Goal: Task Accomplishment & Management: Use online tool/utility

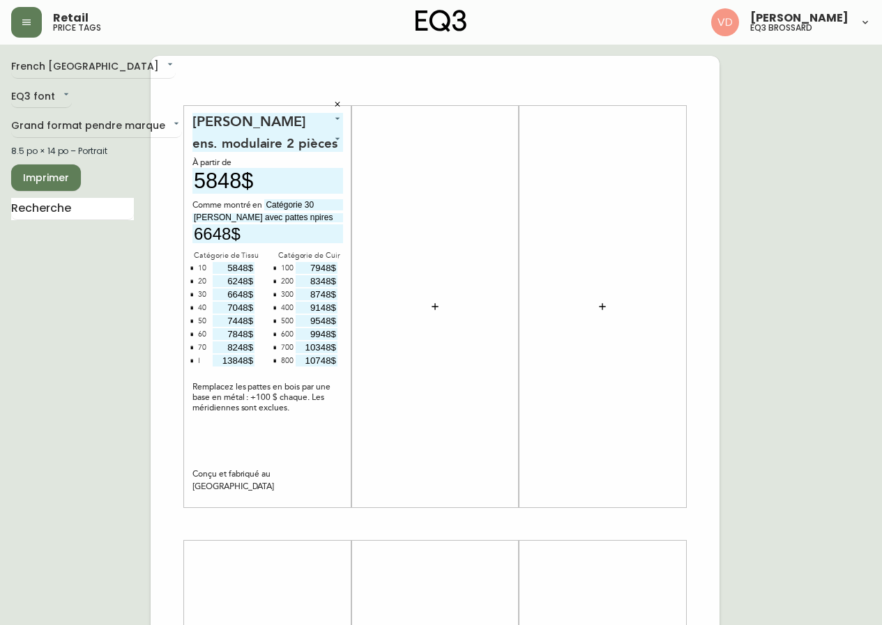
type input "6648$"
click at [427, 307] on button "button" at bounding box center [435, 307] width 28 height 28
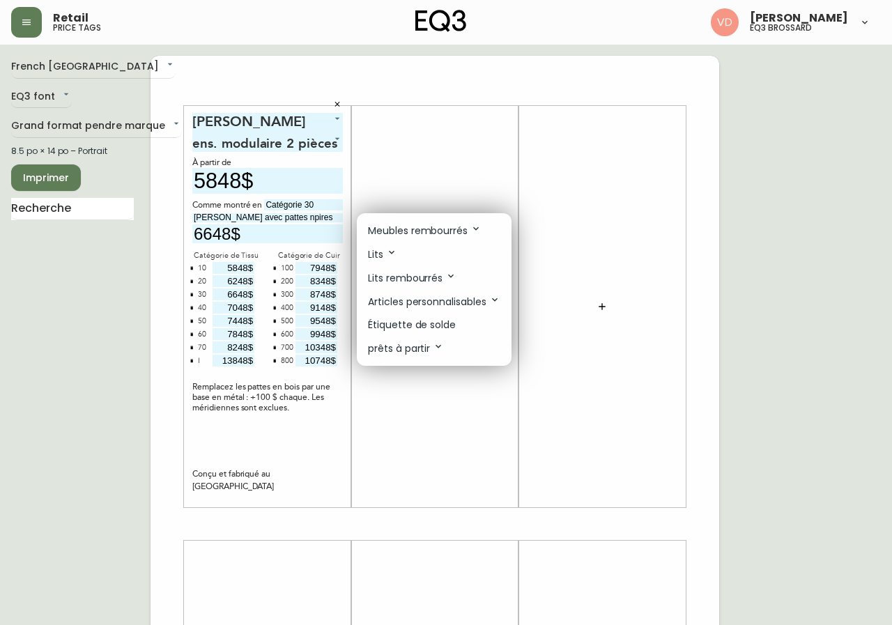
click at [449, 229] on p "Meubles rembourrés" at bounding box center [425, 230] width 114 height 15
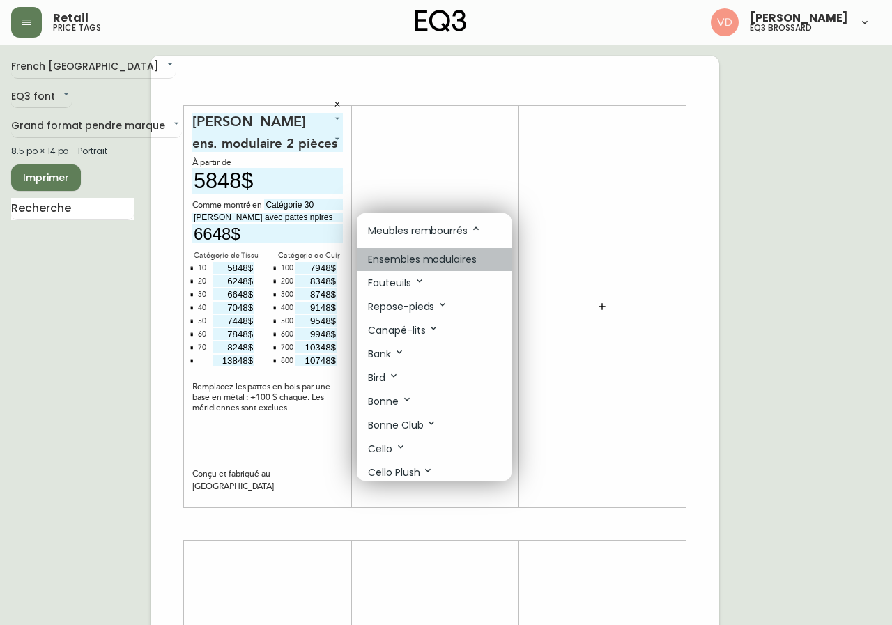
click at [492, 256] on li "Ensembles modulaires" at bounding box center [434, 259] width 155 height 23
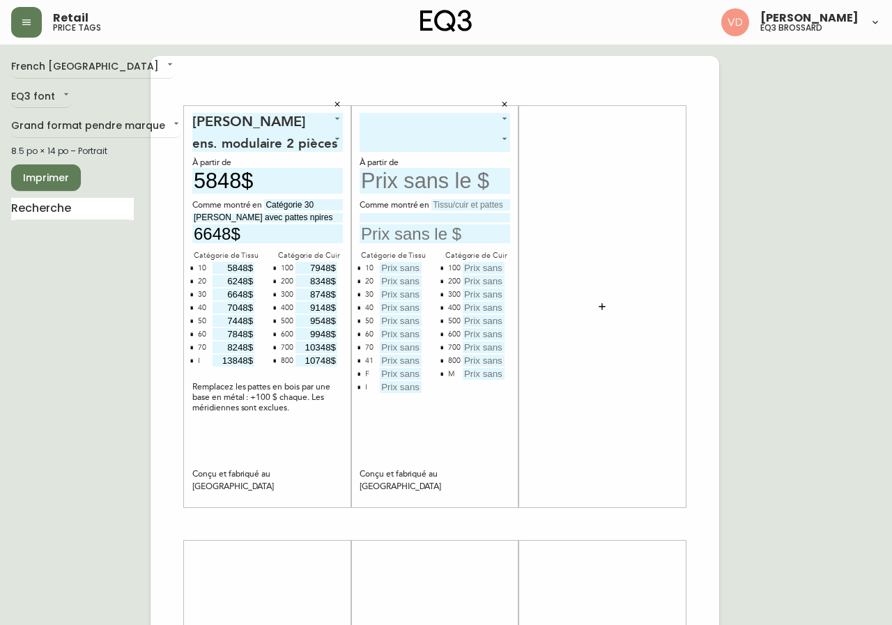
click at [470, 121] on body "Retail price tags [PERSON_NAME] eq3 brossard French Canada fr_CA EQ3 font EQ3 G…" at bounding box center [446, 496] width 892 height 992
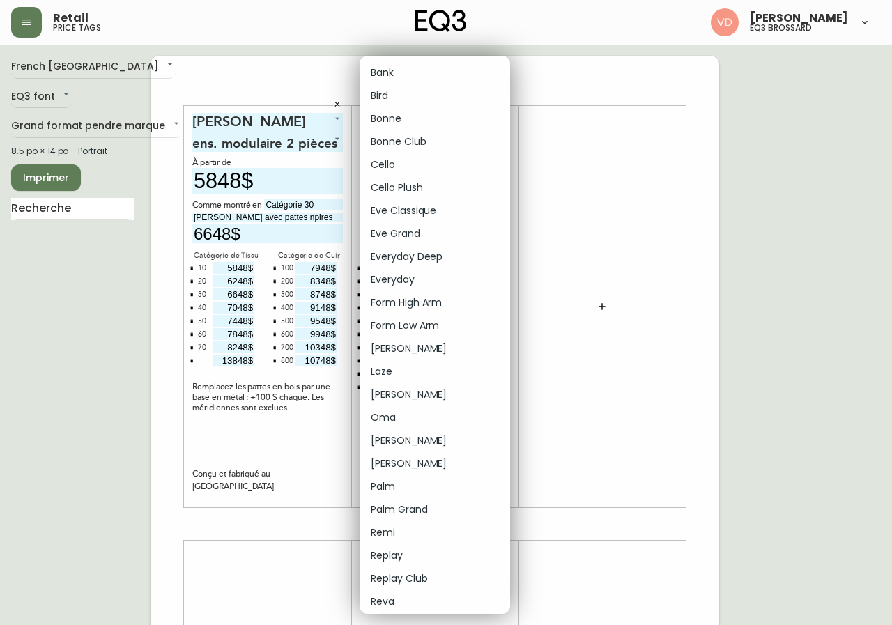
click at [566, 151] on div at bounding box center [446, 312] width 892 height 625
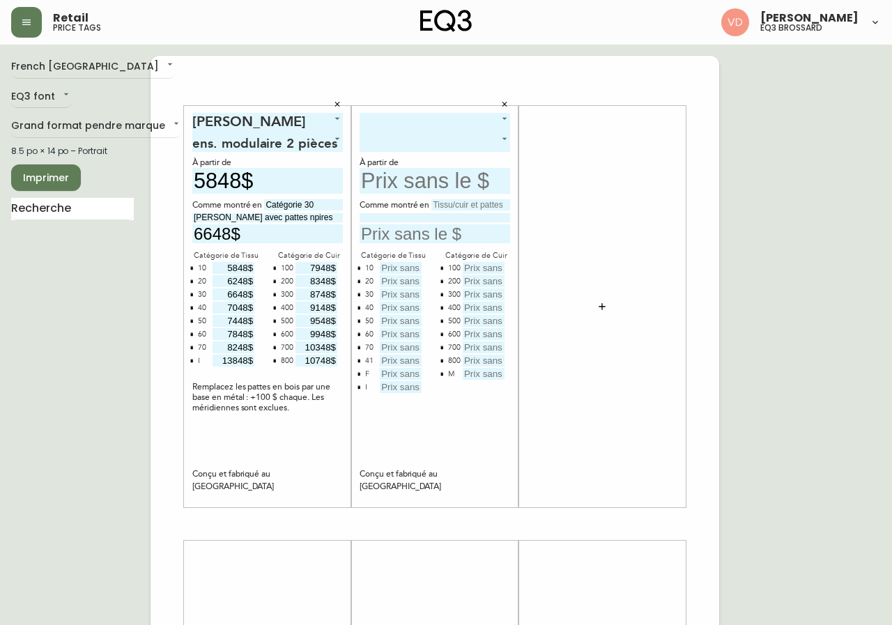
click at [471, 123] on body "Retail price tags [PERSON_NAME] eq3 brossard French Canada fr_CA EQ3 font EQ3 G…" at bounding box center [446, 496] width 892 height 992
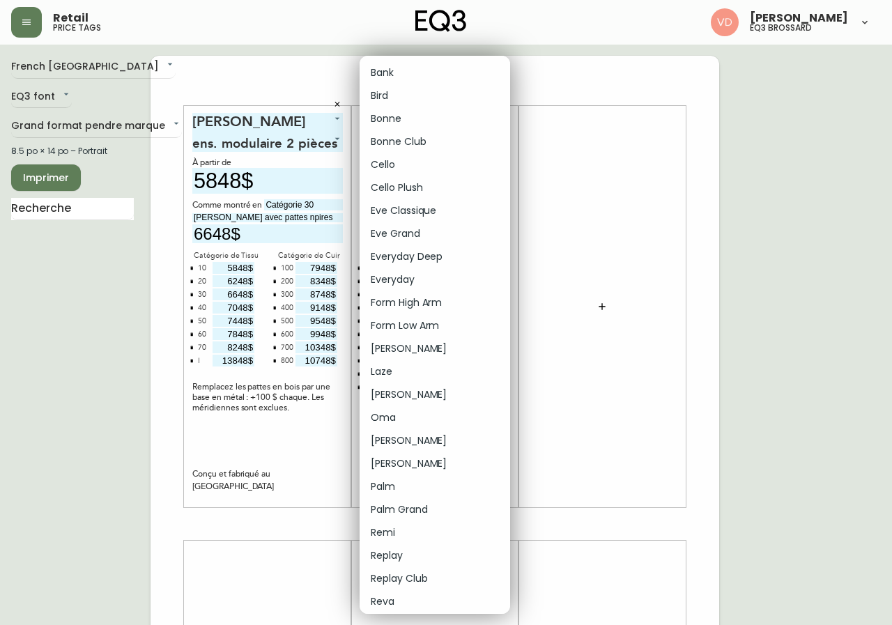
click at [648, 64] on div at bounding box center [446, 312] width 892 height 625
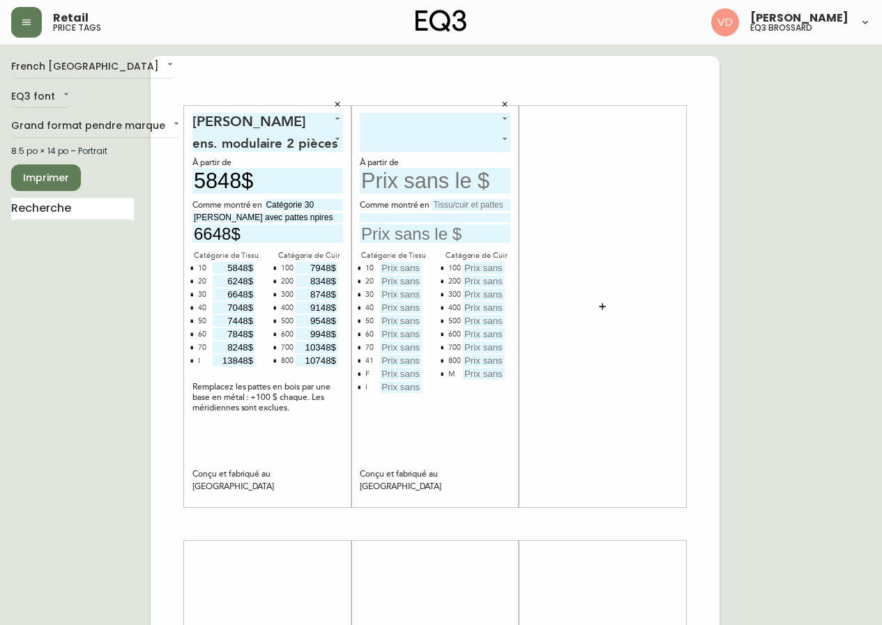
click at [450, 117] on body "Retail price tags [PERSON_NAME] eq3 brossard French Canada fr_CA EQ3 font EQ3 G…" at bounding box center [441, 496] width 882 height 992
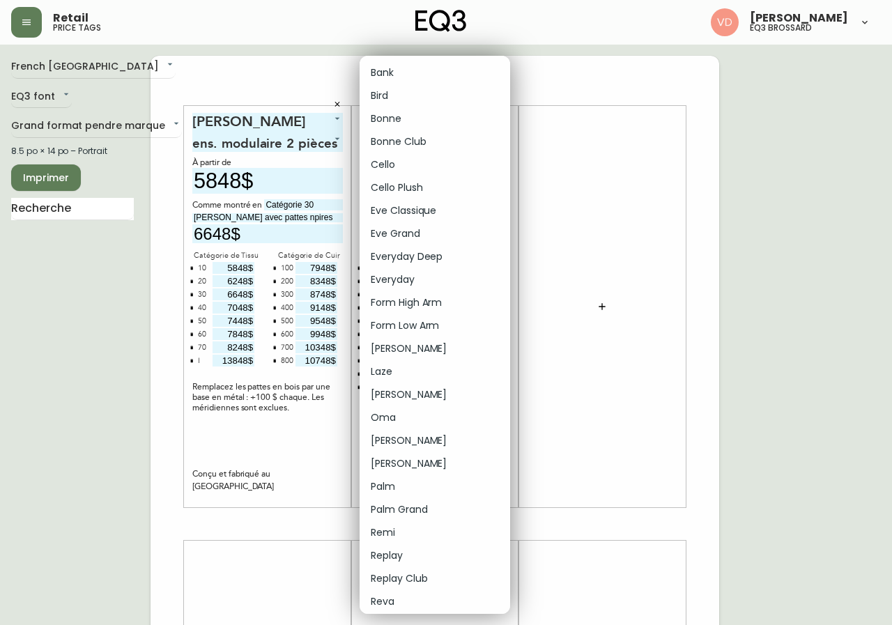
click at [557, 80] on div at bounding box center [446, 312] width 892 height 625
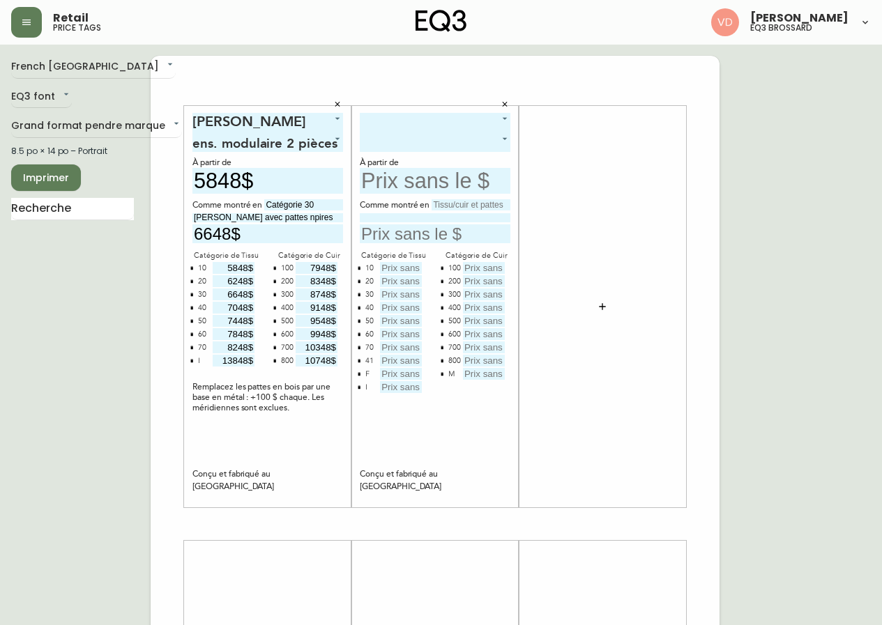
click at [494, 142] on body "Retail price tags [PERSON_NAME] eq3 brossard French Canada fr_CA EQ3 font EQ3 G…" at bounding box center [441, 496] width 882 height 992
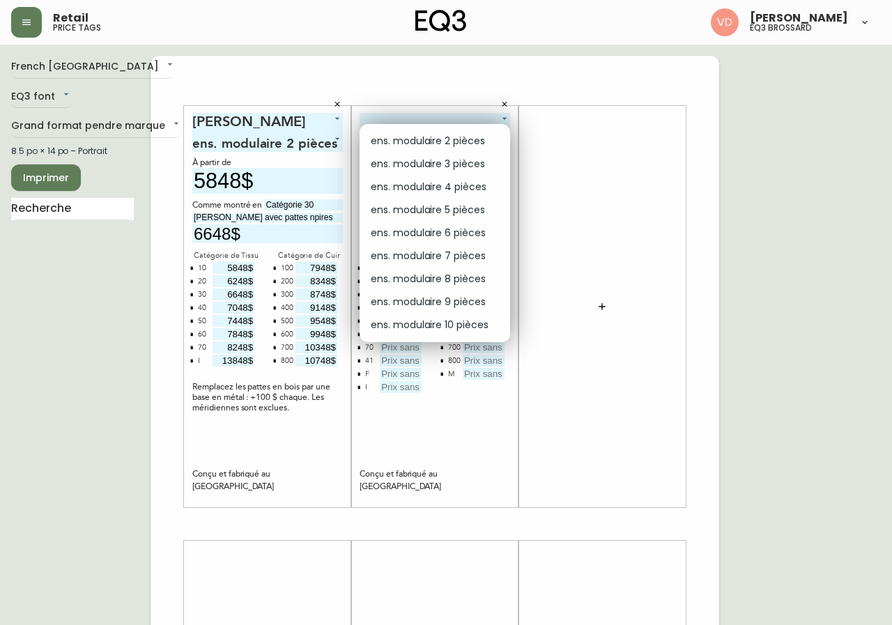
click at [482, 139] on li "ens. modulaire 2 pièces" at bounding box center [435, 141] width 151 height 23
type input "0"
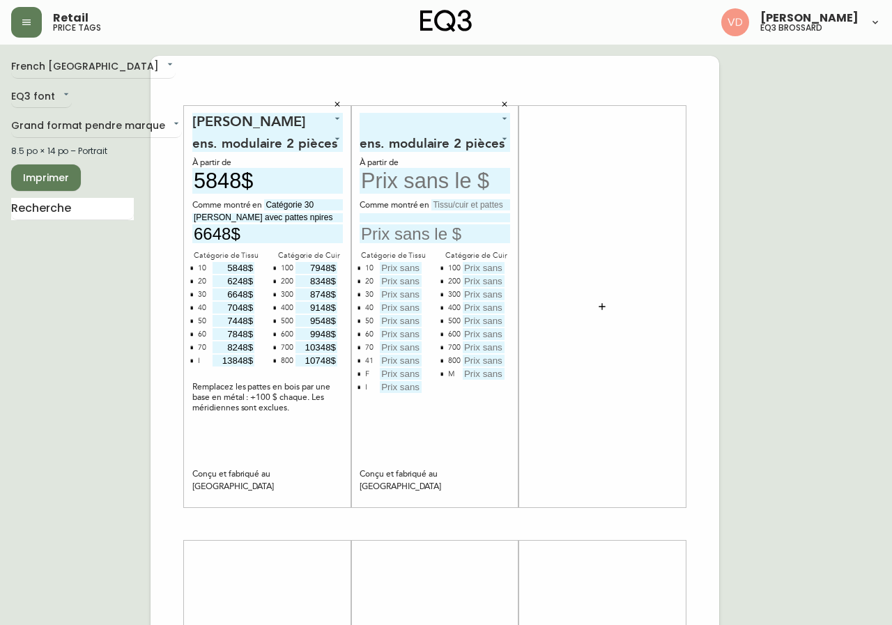
click at [486, 115] on body "Retail price tags [PERSON_NAME] eq3 brossard French Canada fr_CA EQ3 font EQ3 G…" at bounding box center [446, 496] width 892 height 992
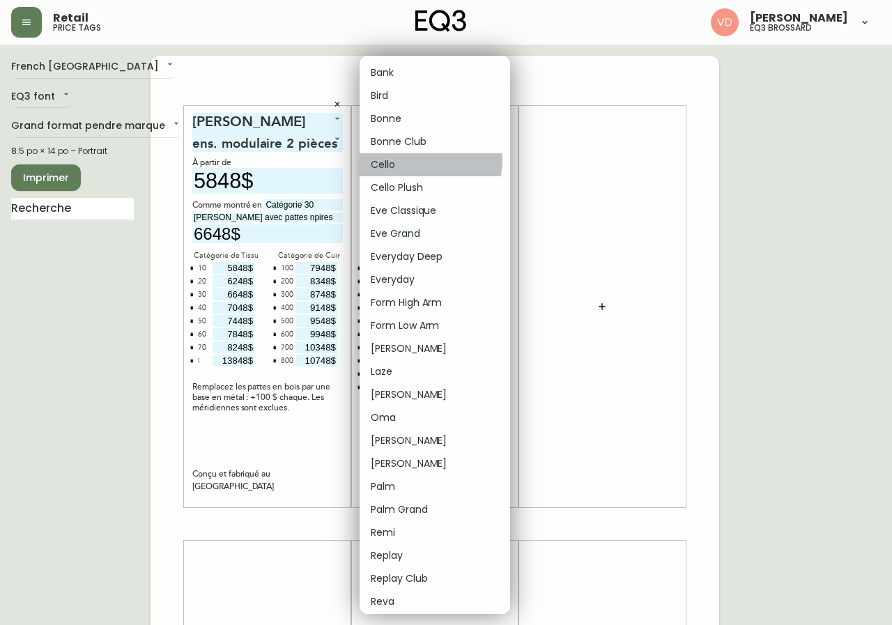
click at [429, 161] on li "Cello" at bounding box center [435, 164] width 151 height 23
type input "4"
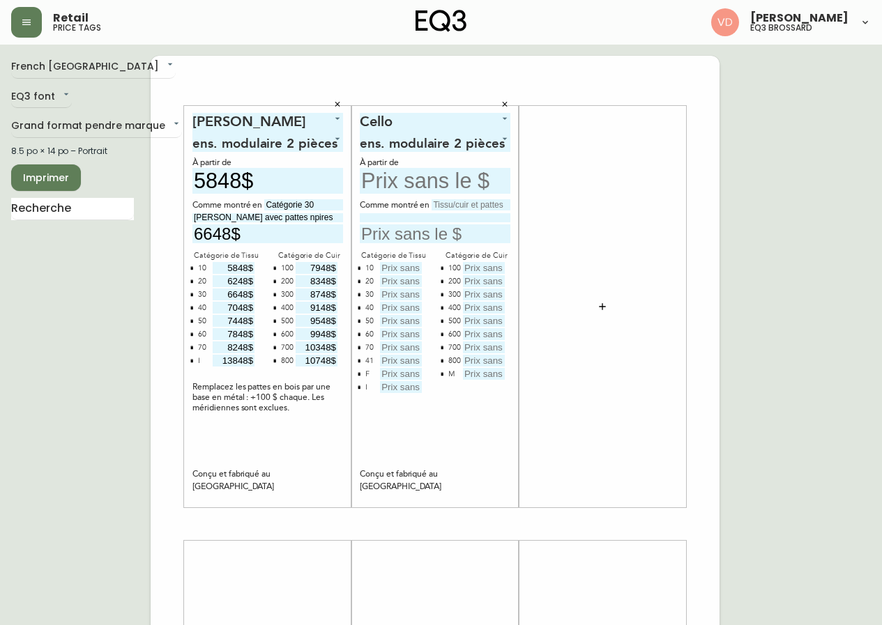
click at [394, 181] on input "text" at bounding box center [435, 181] width 151 height 26
type input "4799$"
click at [404, 266] on input "text" at bounding box center [401, 268] width 42 height 12
type input "4799$"
click at [464, 204] on input "text" at bounding box center [470, 204] width 79 height 11
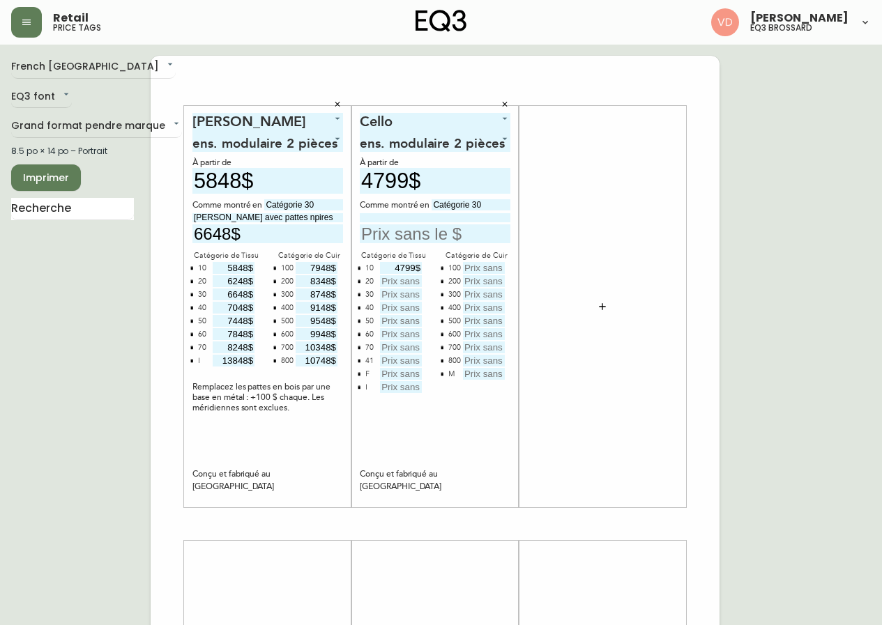
click at [477, 206] on input "Catégorie 30" at bounding box center [470, 204] width 79 height 11
type input "Catégorie 50"
click at [422, 217] on input at bounding box center [435, 217] width 151 height 9
type input "Coda Beach avec pattes 1.5''"
click at [424, 232] on input "text" at bounding box center [435, 233] width 151 height 19
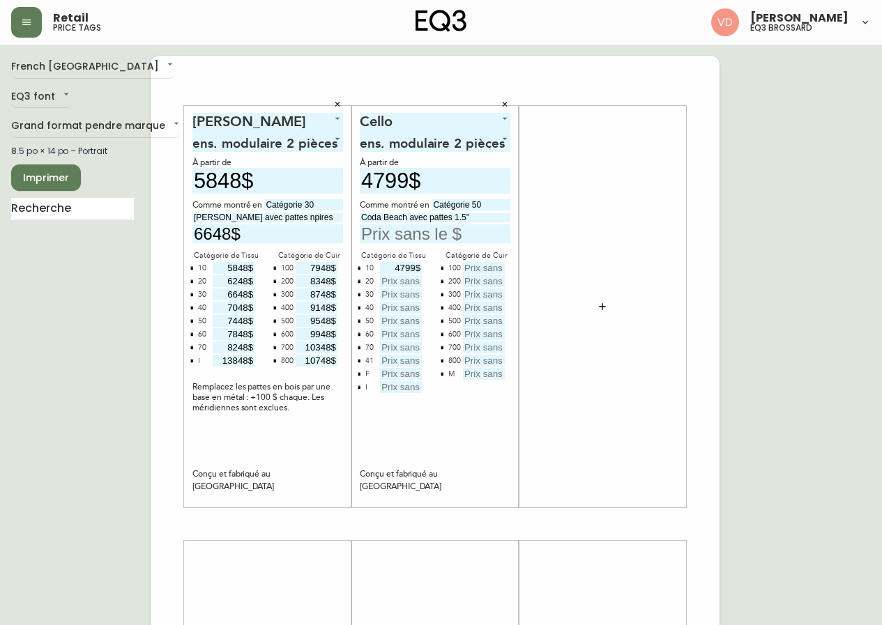
click at [406, 280] on input "text" at bounding box center [401, 281] width 42 height 12
type input "5199$"
click at [400, 293] on input "text" at bounding box center [401, 295] width 42 height 12
type input "5599$"
click at [408, 305] on input "text" at bounding box center [401, 308] width 42 height 12
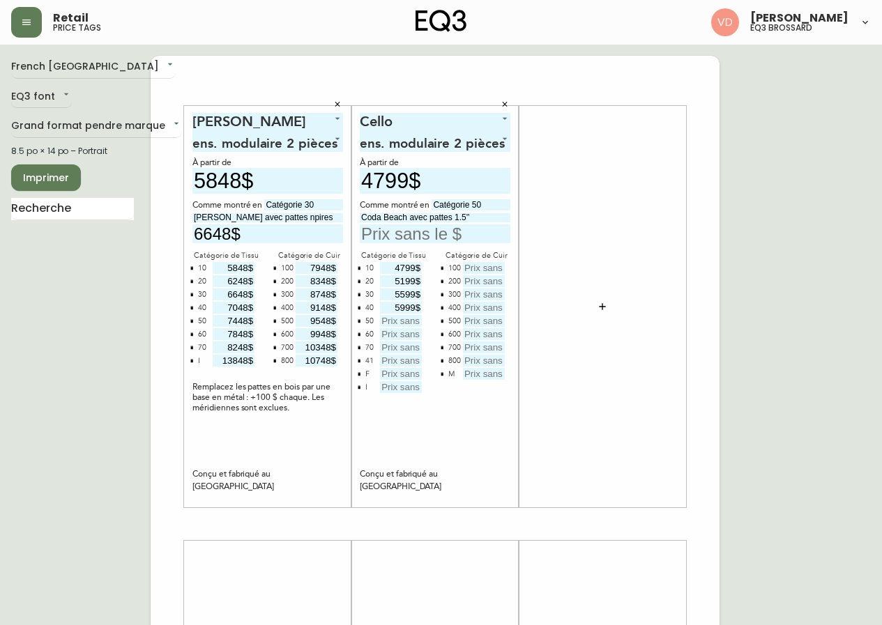
type input "5999$"
click at [399, 318] on input "text" at bounding box center [401, 321] width 42 height 12
type input "6399$"
click at [407, 331] on input "text" at bounding box center [401, 334] width 42 height 12
type input "6799$"
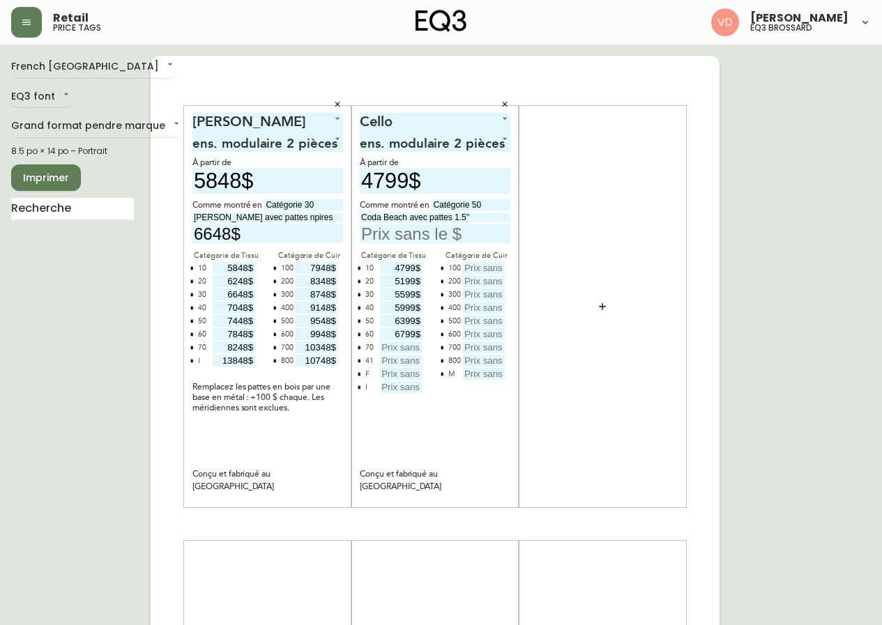
click at [416, 348] on input "text" at bounding box center [401, 348] width 42 height 12
type input "7199$"
click at [358, 362] on icon "button" at bounding box center [359, 360] width 4 height 4
click at [358, 362] on icon "button" at bounding box center [359, 360] width 3 height 3
click at [408, 362] on input "text" at bounding box center [401, 361] width 42 height 12
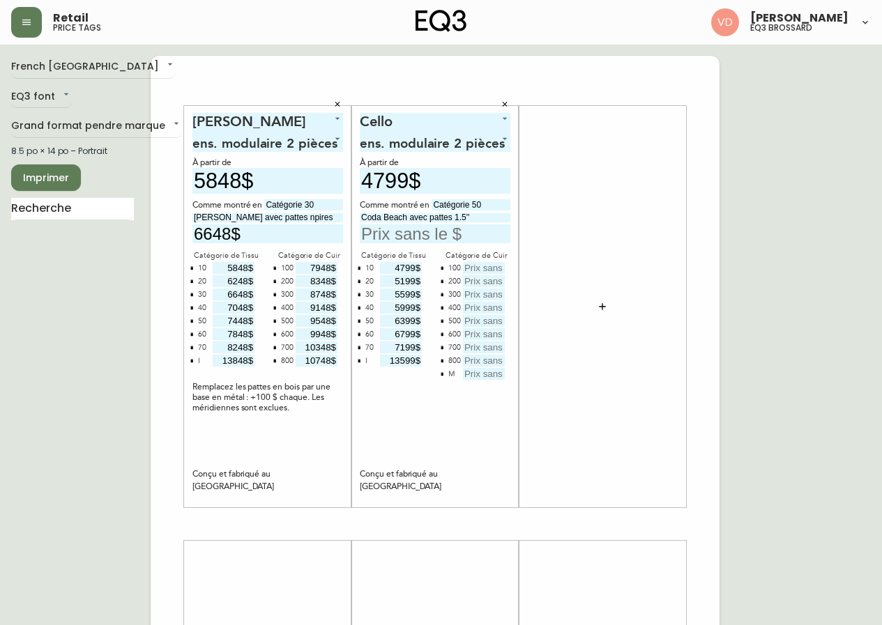
type input "13599$"
click at [491, 264] on input "text" at bounding box center [484, 268] width 42 height 12
type input "7449$"
click at [496, 277] on input "text" at bounding box center [484, 281] width 42 height 12
type input "7849$"
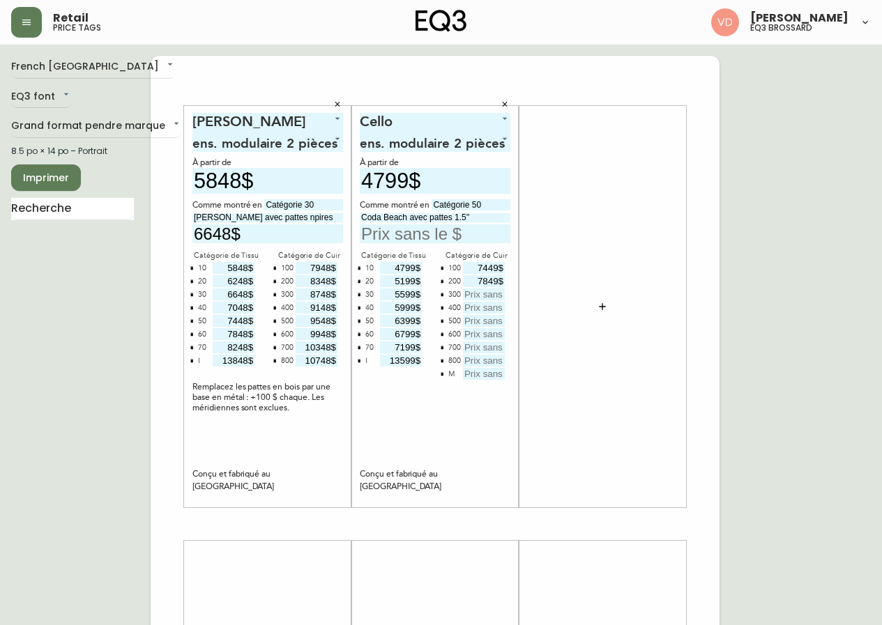
click at [491, 297] on input "text" at bounding box center [484, 295] width 42 height 12
type input "8249$"
click at [474, 305] on input "text" at bounding box center [484, 308] width 42 height 12
type input "8649$"
click at [482, 321] on input "text" at bounding box center [484, 321] width 42 height 12
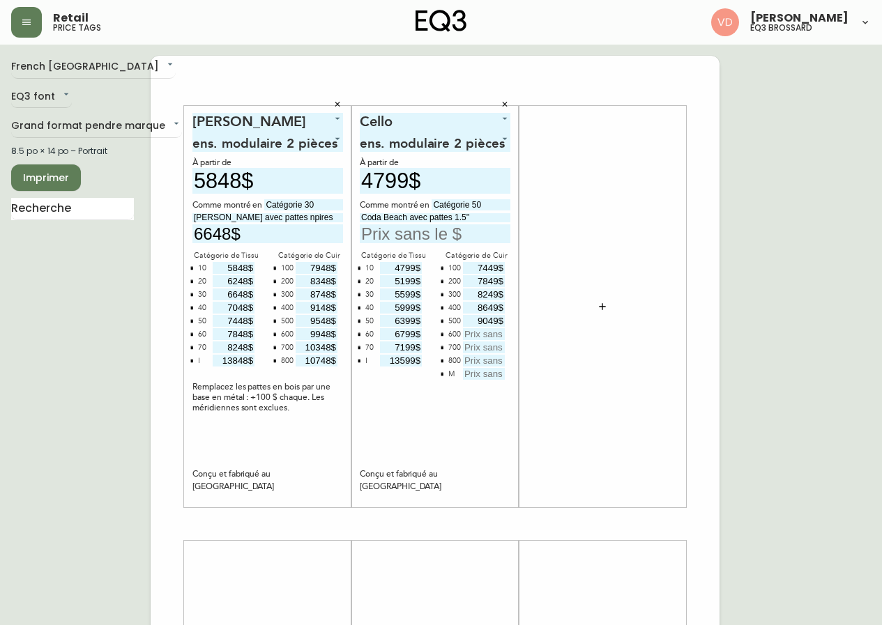
type input "9049$"
click at [493, 333] on input "text" at bounding box center [484, 334] width 42 height 12
type input "9449$"
click at [500, 350] on input "text" at bounding box center [484, 348] width 42 height 12
type input "9849$"
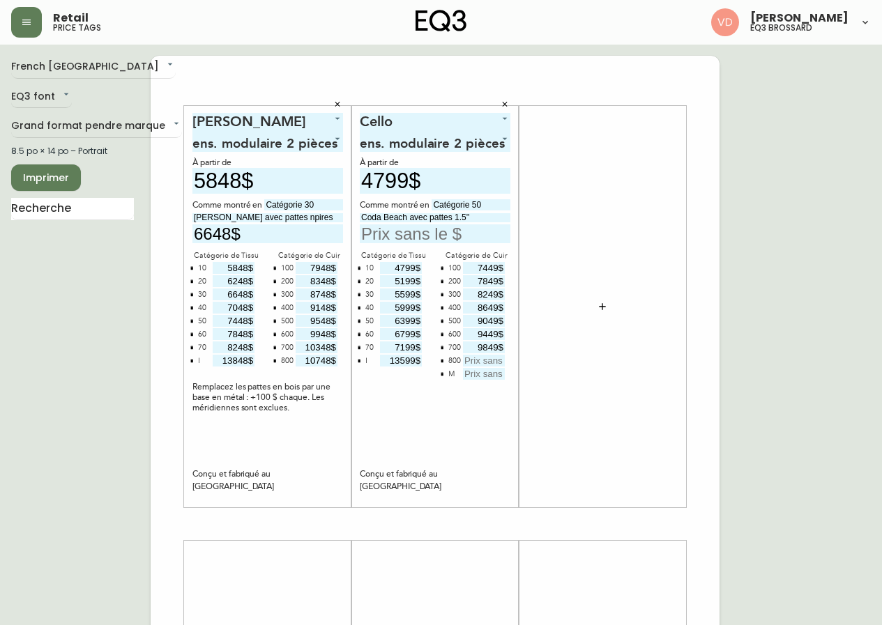
click at [480, 365] on input "text" at bounding box center [484, 361] width 42 height 12
type input "10249$"
click at [439, 371] on button "button" at bounding box center [441, 373] width 11 height 11
click at [407, 236] on input "text" at bounding box center [435, 233] width 151 height 19
type input "6399$"
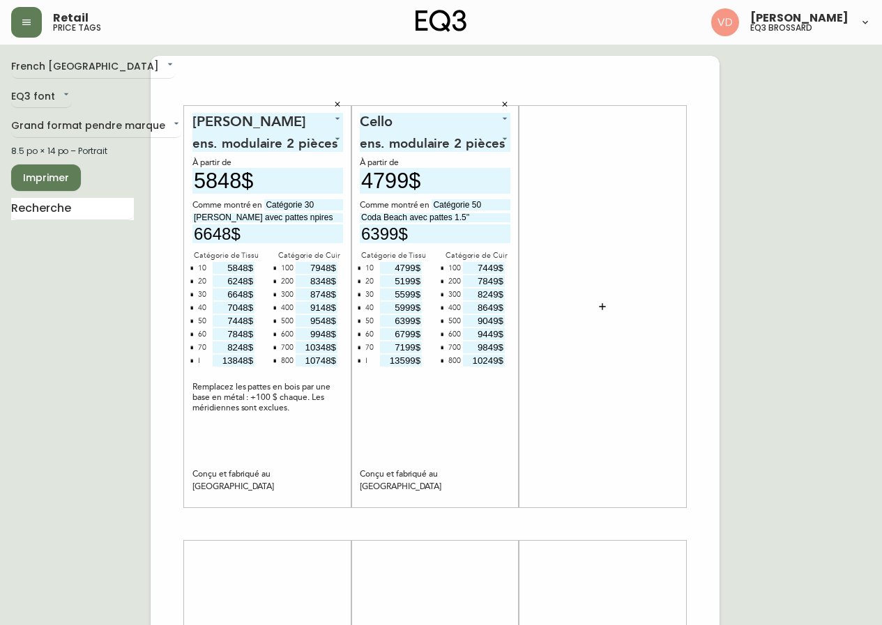
click at [601, 302] on icon "button" at bounding box center [602, 306] width 11 height 11
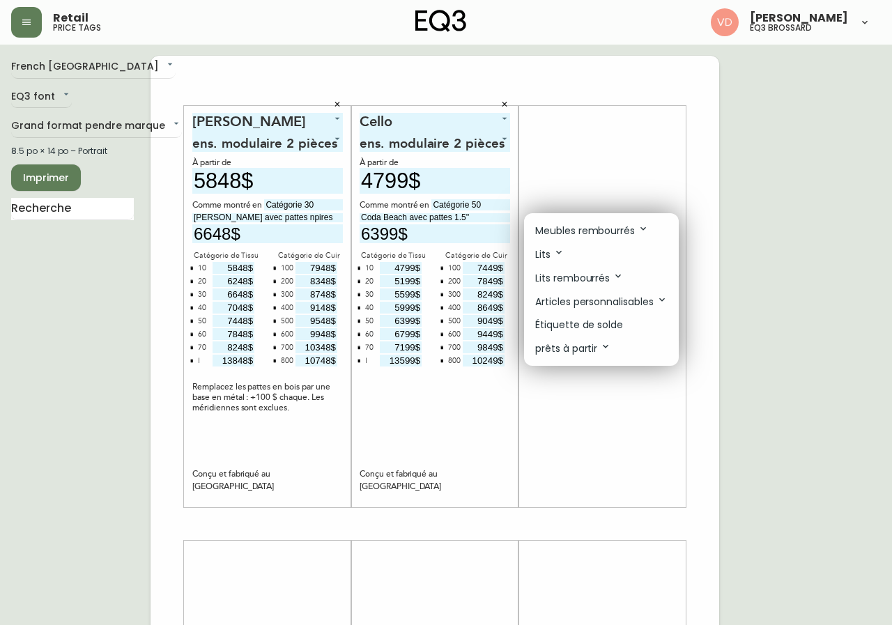
click at [629, 236] on p "Meubles rembourrés" at bounding box center [592, 230] width 114 height 15
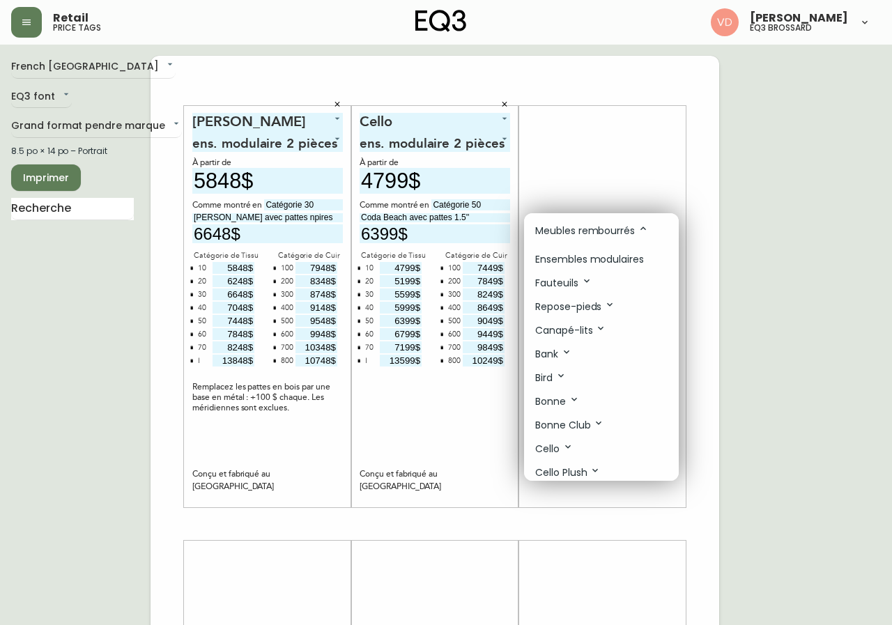
click at [627, 256] on p "Ensembles modulaires" at bounding box center [589, 259] width 109 height 15
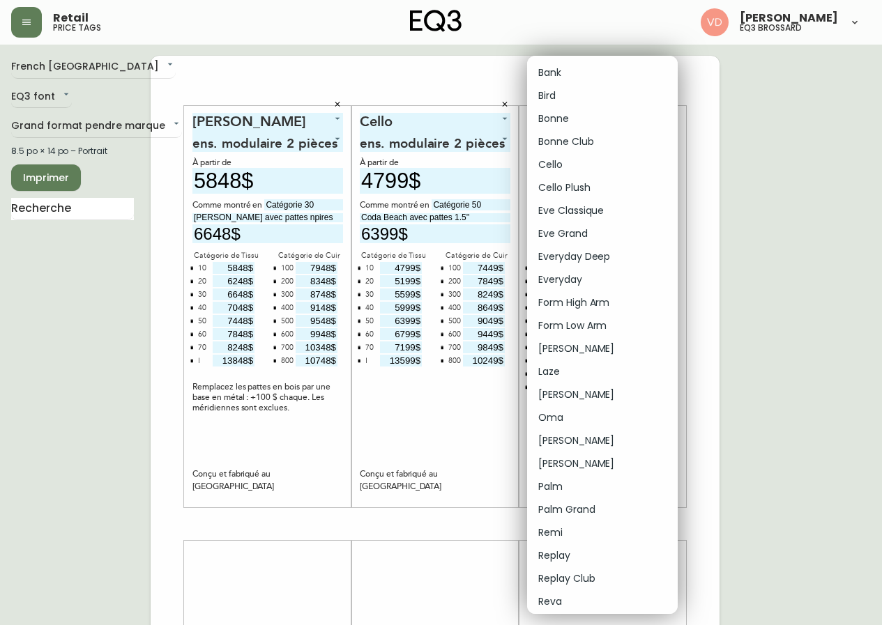
click at [630, 120] on body "Retail price tags [PERSON_NAME] eq3 brossard French Canada fr_CA EQ3 font EQ3 G…" at bounding box center [441, 496] width 882 height 992
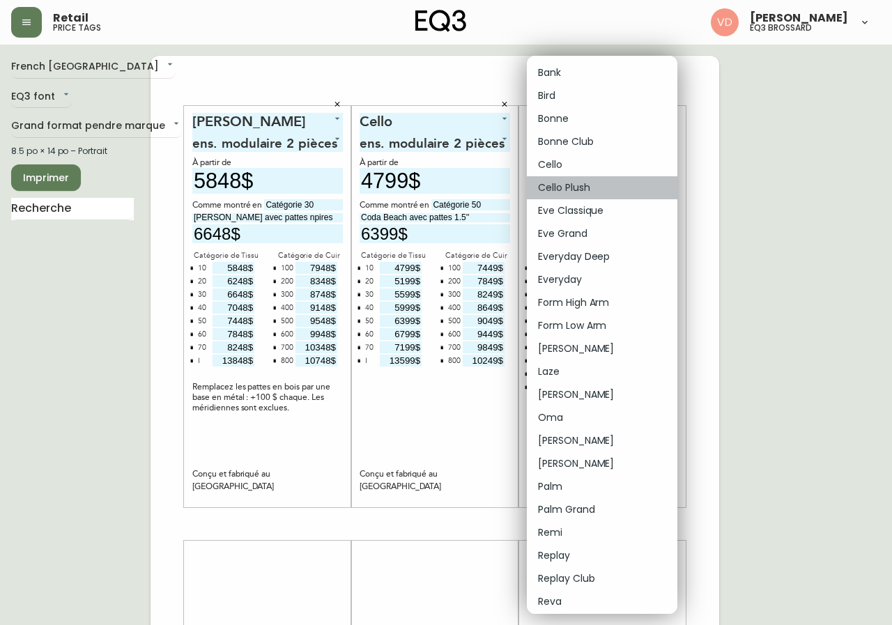
click at [608, 189] on li "Cello Plush" at bounding box center [602, 187] width 151 height 23
type input "5"
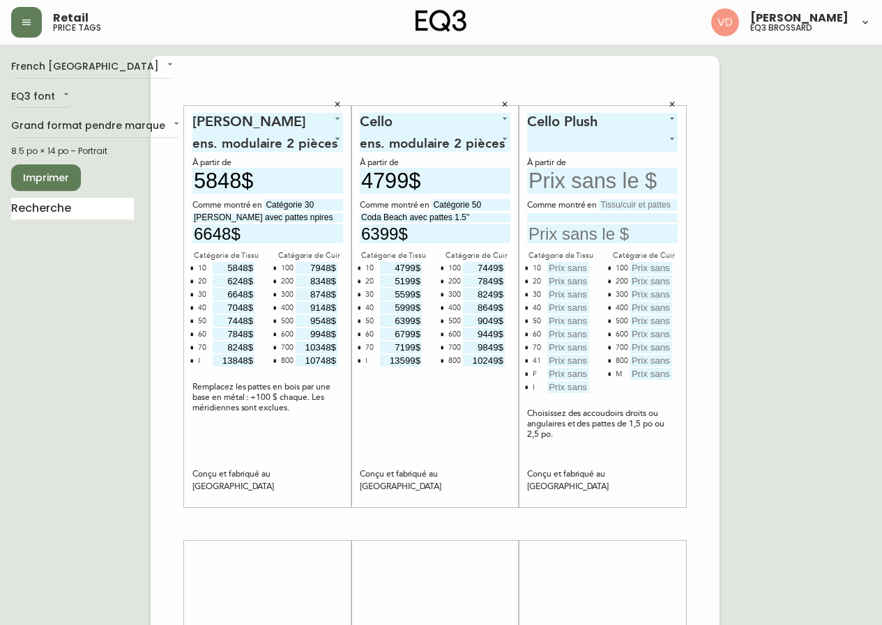
click at [620, 139] on body "Retail price tags [PERSON_NAME] eq3 brossard French Canada fr_CA EQ3 font EQ3 G…" at bounding box center [441, 496] width 882 height 992
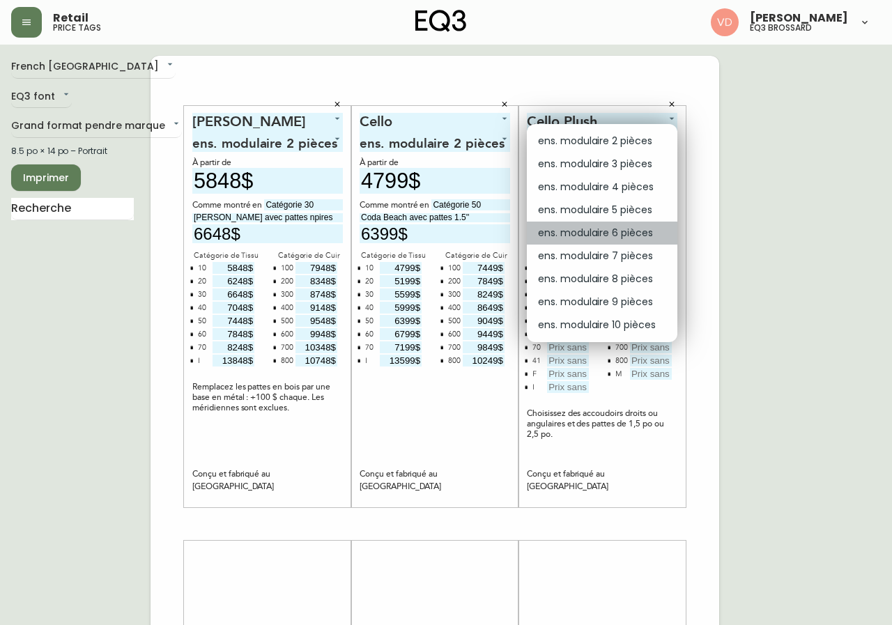
click at [643, 229] on li "ens. modulaire 6 pièces" at bounding box center [602, 233] width 151 height 23
type input "4"
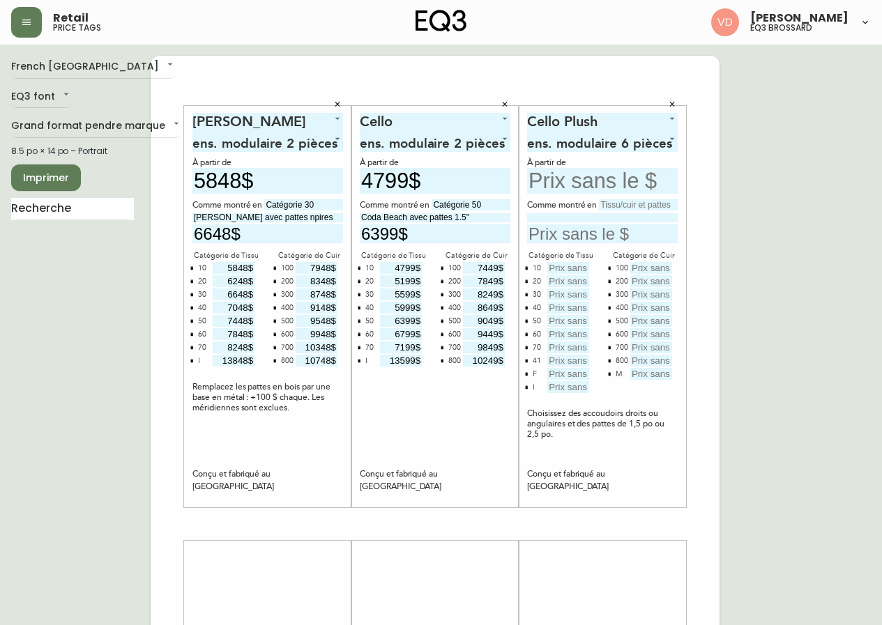
click at [598, 177] on input "text" at bounding box center [602, 181] width 151 height 26
type input "9546$"
click at [571, 269] on input "text" at bounding box center [568, 268] width 42 height 12
type input "9546$"
click at [559, 280] on input "text" at bounding box center [568, 281] width 42 height 12
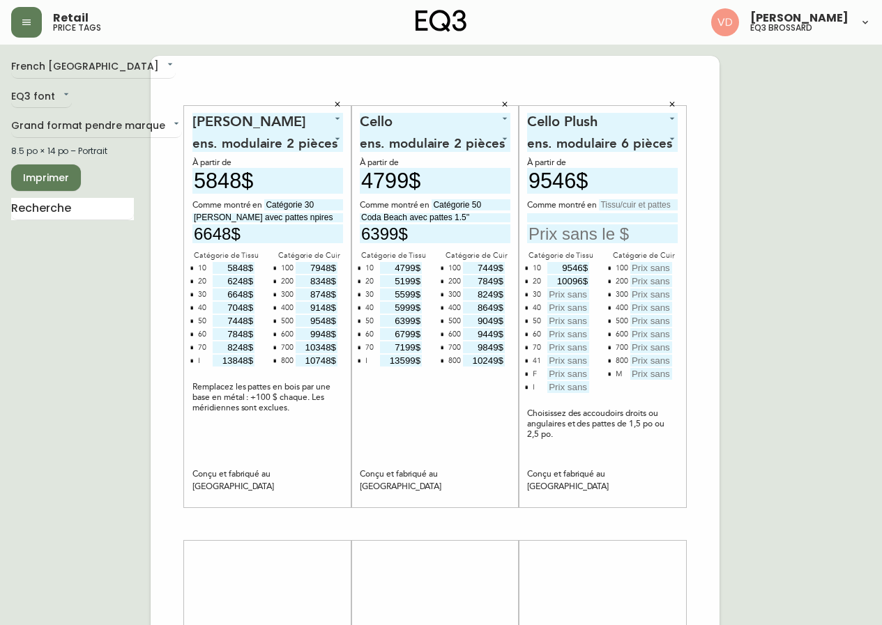
type input "10096$"
click at [581, 296] on input "text" at bounding box center [568, 295] width 42 height 12
type input "10646$"
click at [580, 305] on input "text" at bounding box center [568, 308] width 42 height 12
type input "11196$"
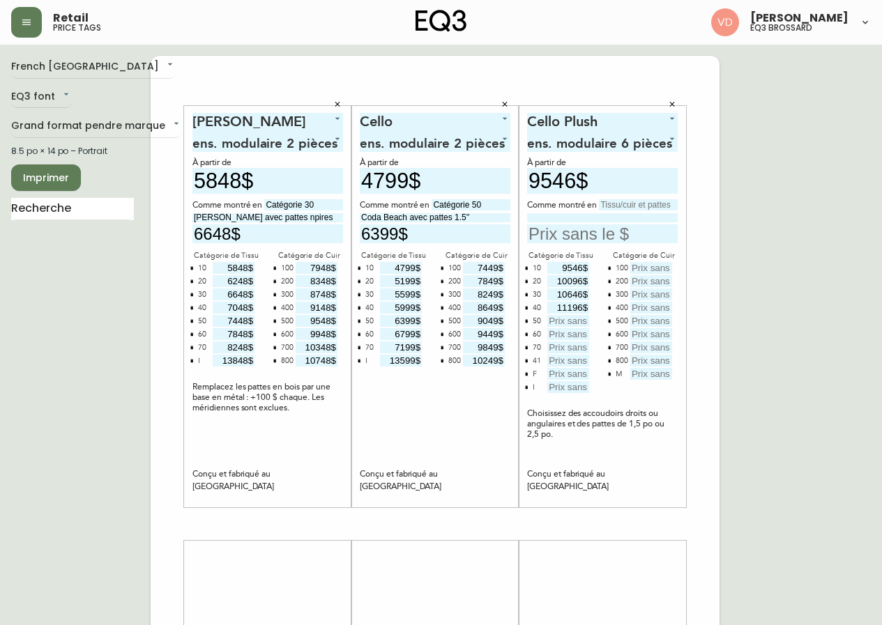
click at [565, 321] on input "text" at bounding box center [568, 321] width 42 height 12
type input "11746$"
click at [560, 330] on input "text" at bounding box center [568, 334] width 42 height 12
type input "12296$"
click at [580, 348] on input "text" at bounding box center [568, 348] width 42 height 12
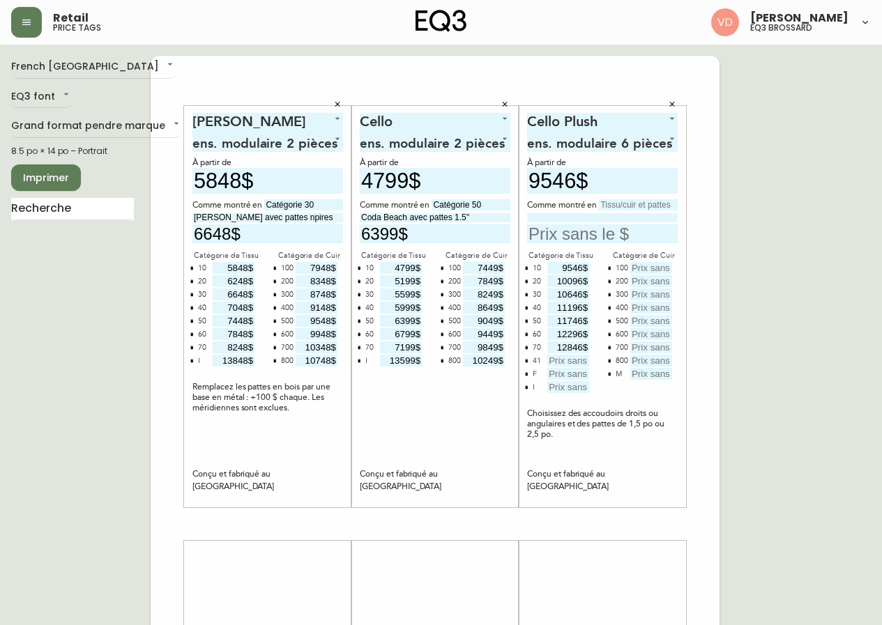
type input "12846$"
click at [525, 363] on button "button" at bounding box center [526, 360] width 11 height 11
click at [526, 362] on icon "button" at bounding box center [526, 360] width 3 height 3
click at [575, 360] on input "text" at bounding box center [568, 361] width 42 height 12
type input "21646$"
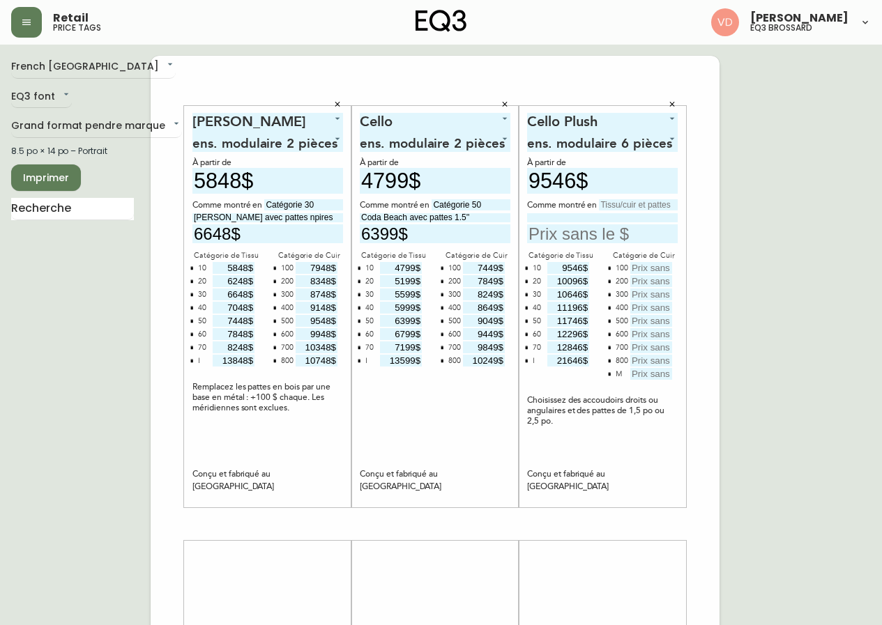
click at [645, 206] on input "text" at bounding box center [638, 204] width 79 height 11
drag, startPoint x: 494, startPoint y: 204, endPoint x: 422, endPoint y: 205, distance: 71.8
click at [422, 205] on div "Comme montré en Catégorie 50" at bounding box center [435, 205] width 151 height 13
click at [638, 201] on input "text" at bounding box center [638, 204] width 79 height 11
paste input "Catégorie 50"
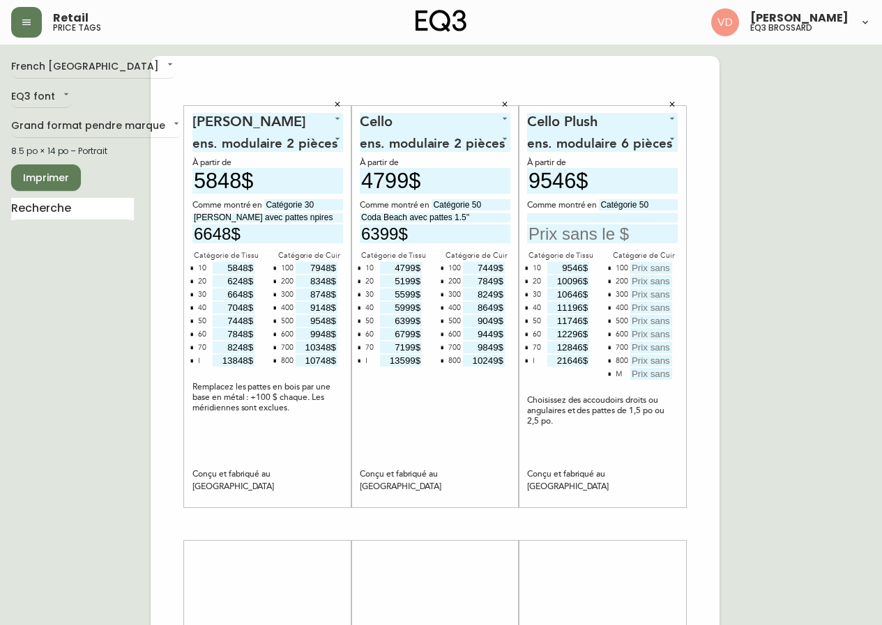
type input "Catégorie 50"
click at [603, 215] on input at bounding box center [602, 217] width 151 height 9
type input "Aspen Pebble avec pattes 2.5''"
click at [588, 231] on input "text" at bounding box center [602, 233] width 151 height 19
type input "11746$"
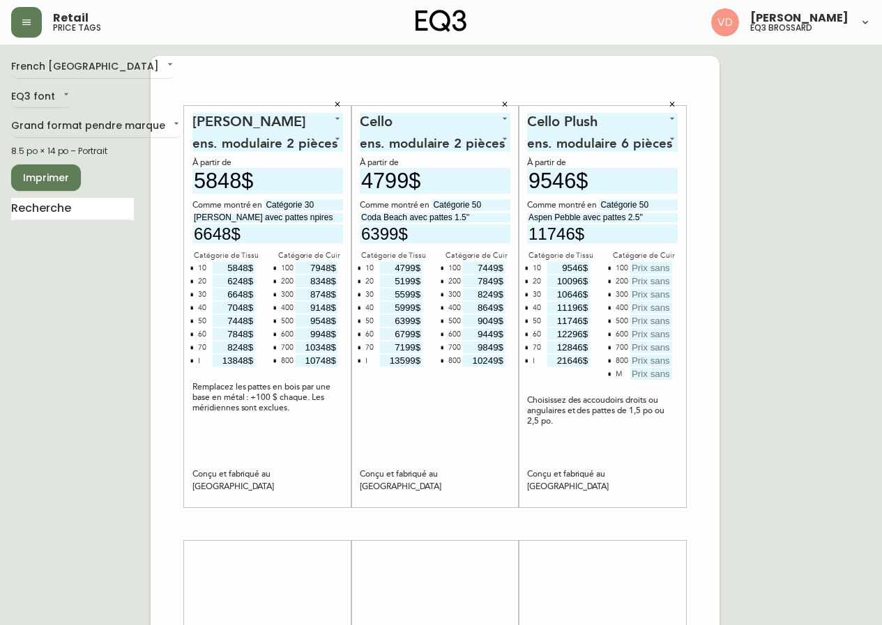
click at [643, 263] on input "text" at bounding box center [651, 268] width 42 height 12
type input "14396$"
click at [660, 276] on input "text" at bounding box center [651, 281] width 42 height 12
type input "14946$"
click at [660, 293] on input "text" at bounding box center [651, 295] width 42 height 12
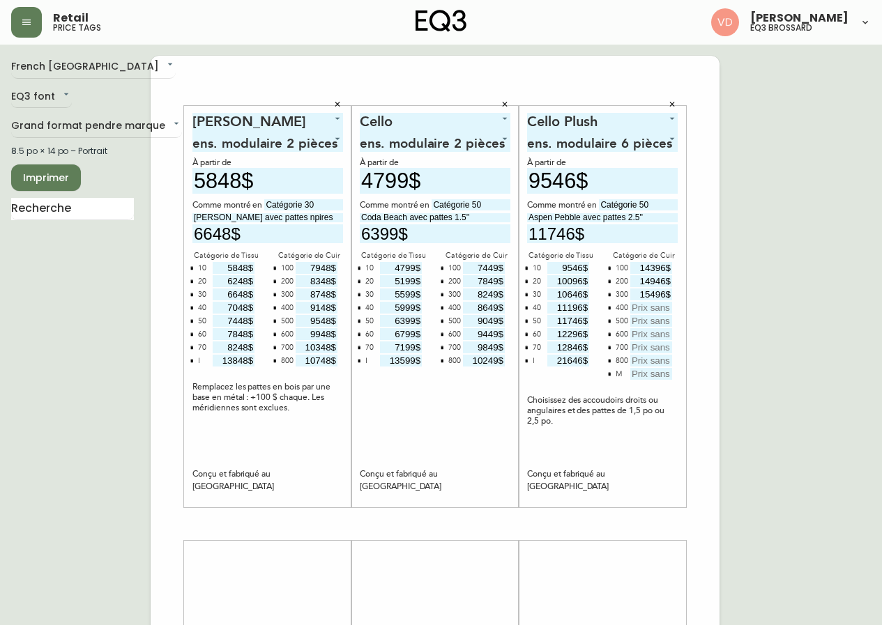
type input "15496$"
click at [662, 307] on input "text" at bounding box center [651, 308] width 42 height 12
type input "16046$"
click at [645, 323] on input "text" at bounding box center [651, 321] width 42 height 12
type input "16596$"
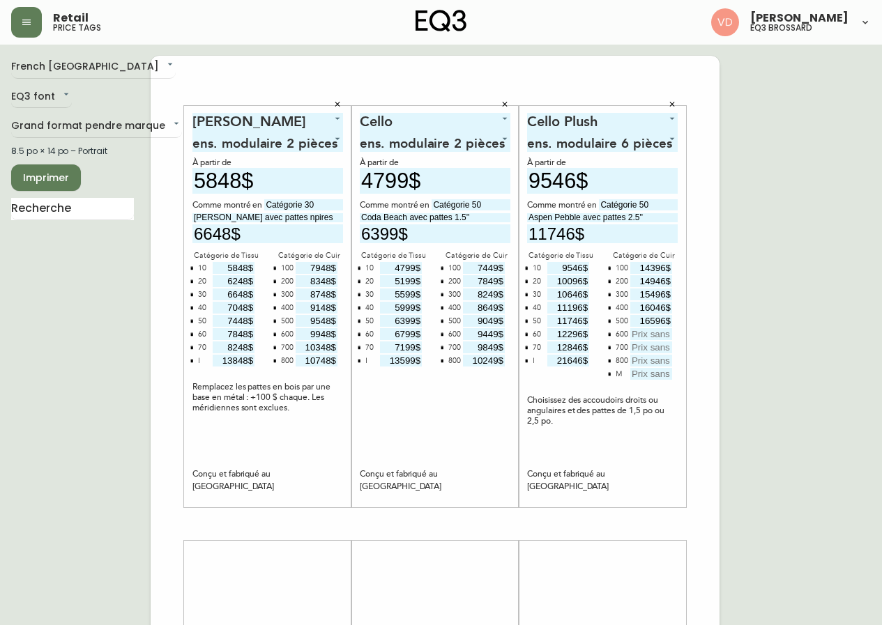
click at [666, 336] on input "text" at bounding box center [651, 334] width 42 height 12
type input "17146$"
click at [654, 348] on input "text" at bounding box center [651, 348] width 42 height 12
type input "17696$"
click at [663, 363] on input "text" at bounding box center [651, 361] width 42 height 12
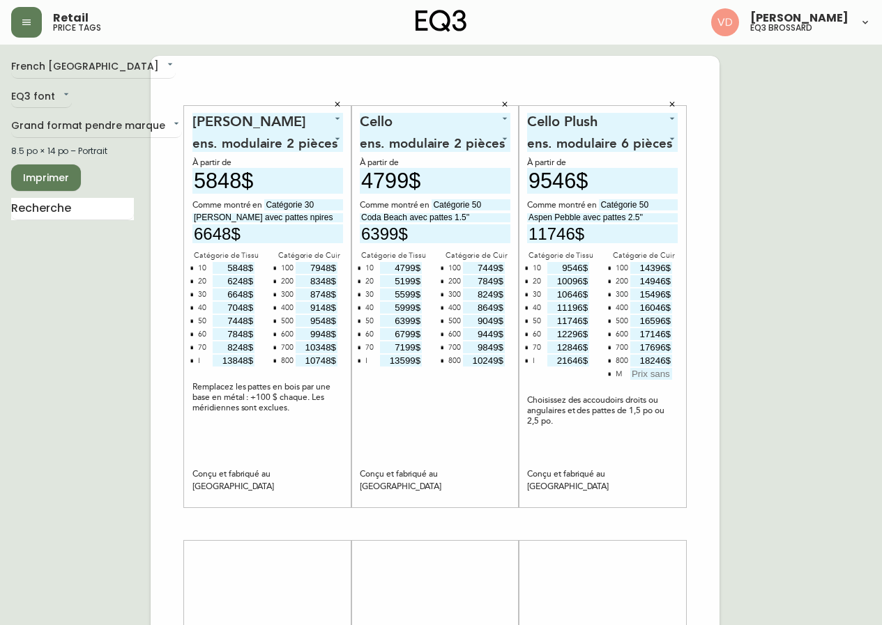
type input "18246$"
click at [609, 374] on icon "button" at bounding box center [609, 373] width 3 height 3
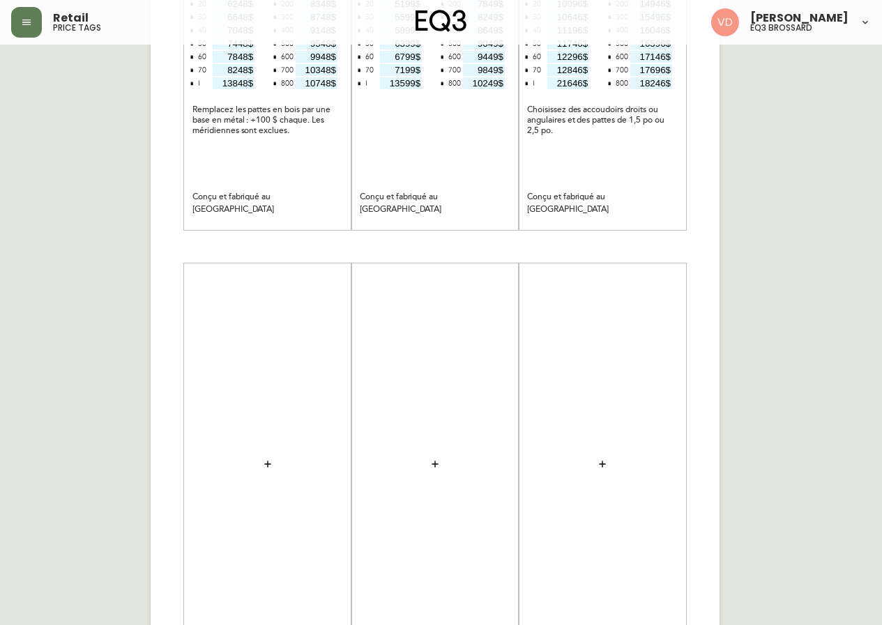
scroll to position [279, 0]
click at [270, 458] on icon "button" at bounding box center [267, 462] width 11 height 11
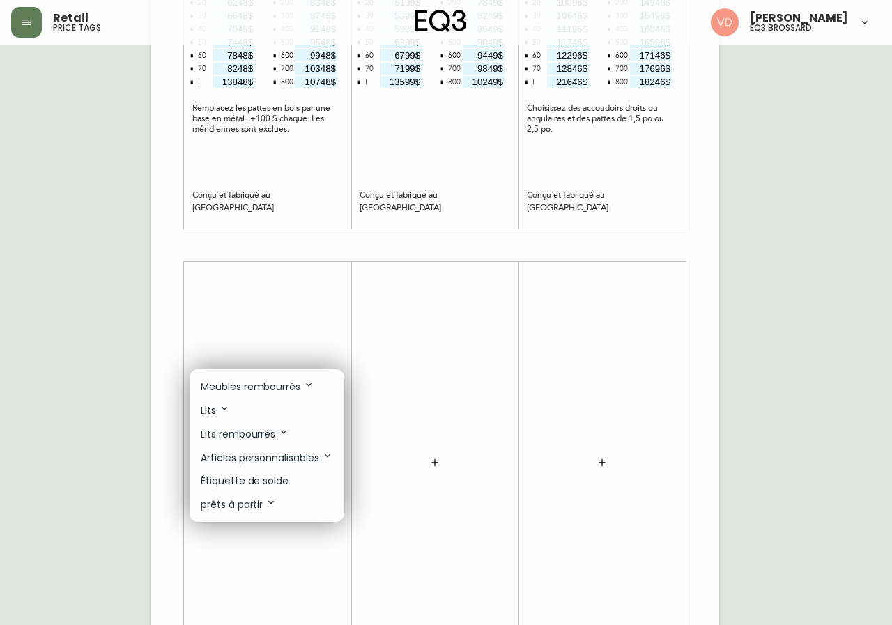
click at [292, 384] on p "Meubles rembourrés" at bounding box center [258, 386] width 114 height 15
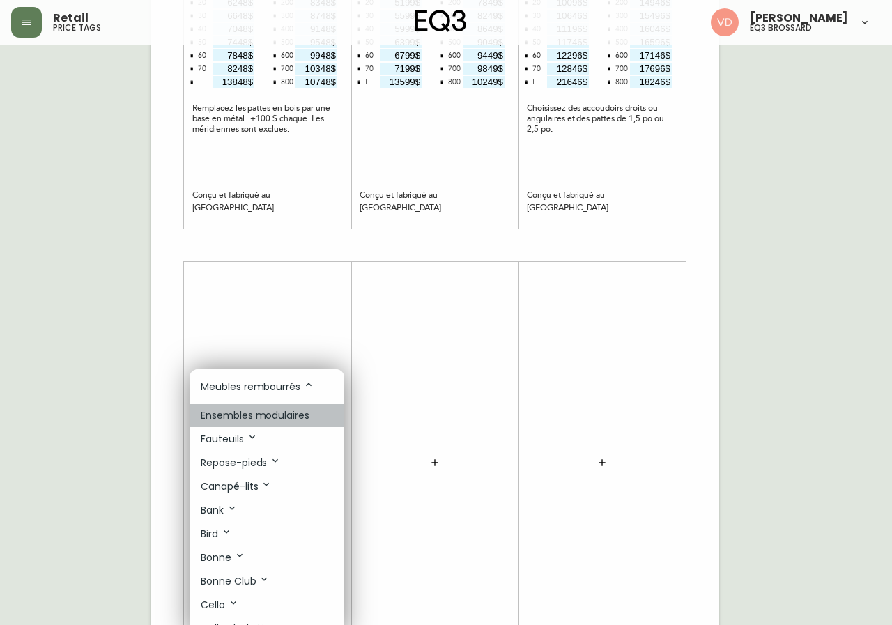
click at [290, 412] on p "Ensembles modulaires" at bounding box center [255, 415] width 109 height 15
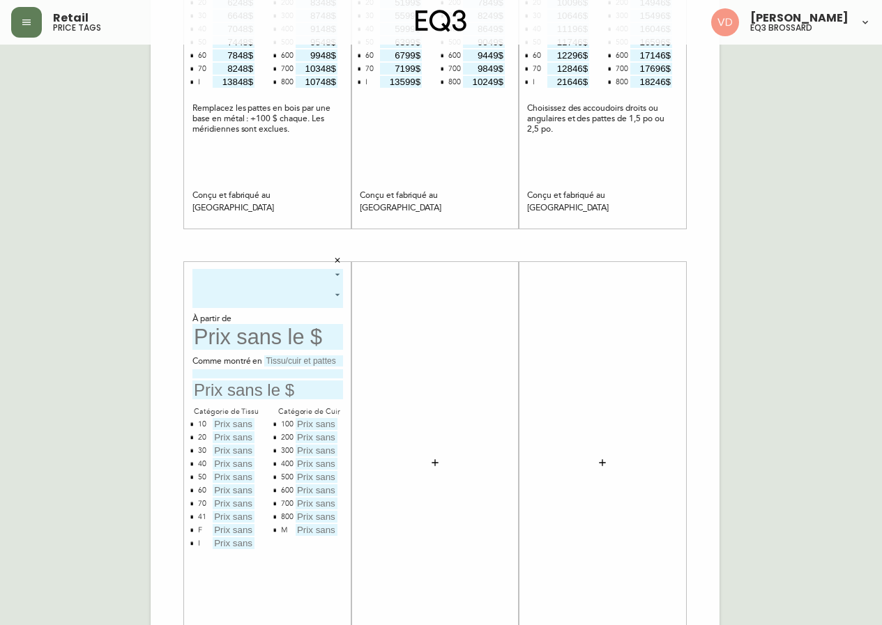
click at [277, 276] on body "Retail price tags [PERSON_NAME] eq3 brossard French Canada fr_CA EQ3 font EQ3 G…" at bounding box center [441, 217] width 882 height 992
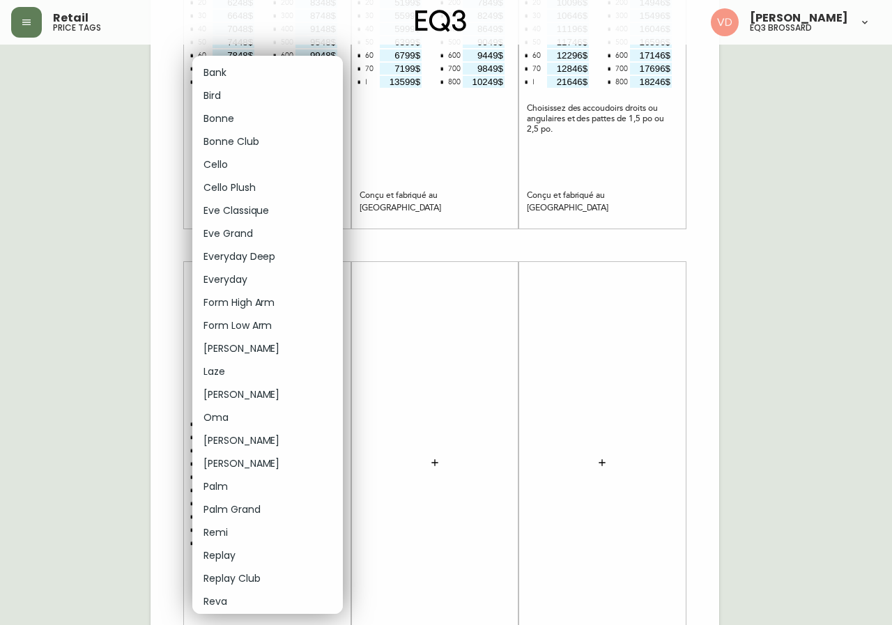
click at [262, 373] on li "Laze" at bounding box center [267, 371] width 151 height 23
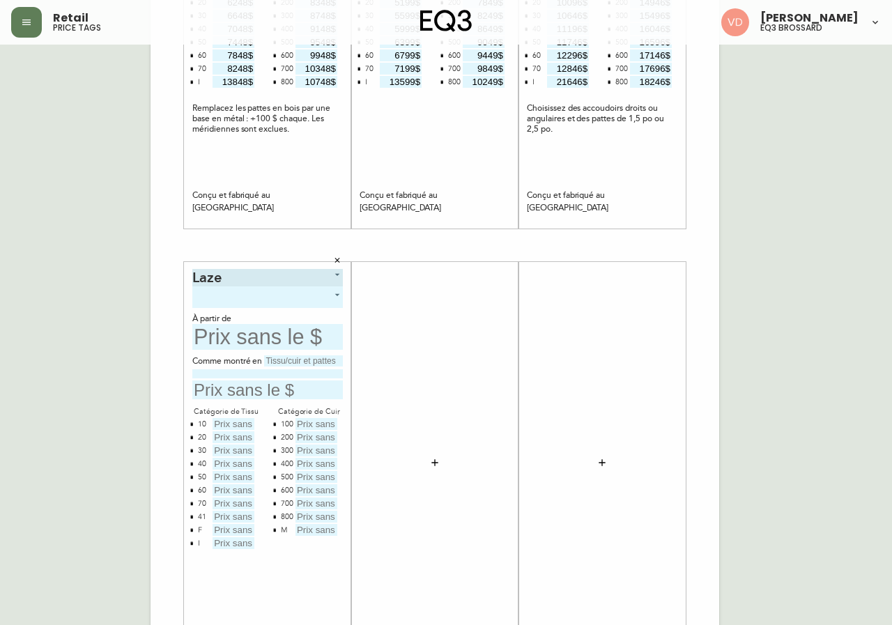
type input "13"
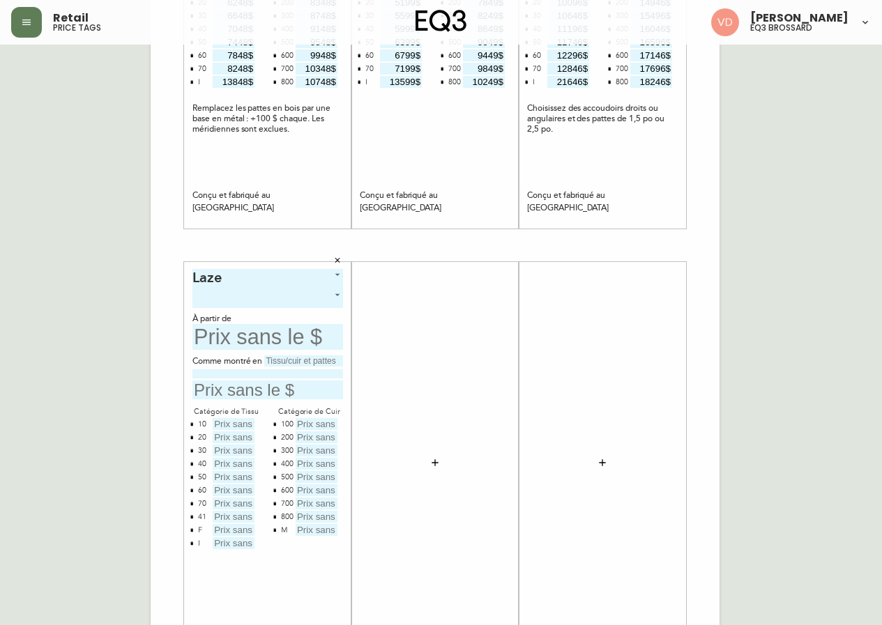
click at [272, 302] on body "Retail price tags [PERSON_NAME] eq3 brossard French Canada fr_CA EQ3 font EQ3 G…" at bounding box center [441, 217] width 882 height 992
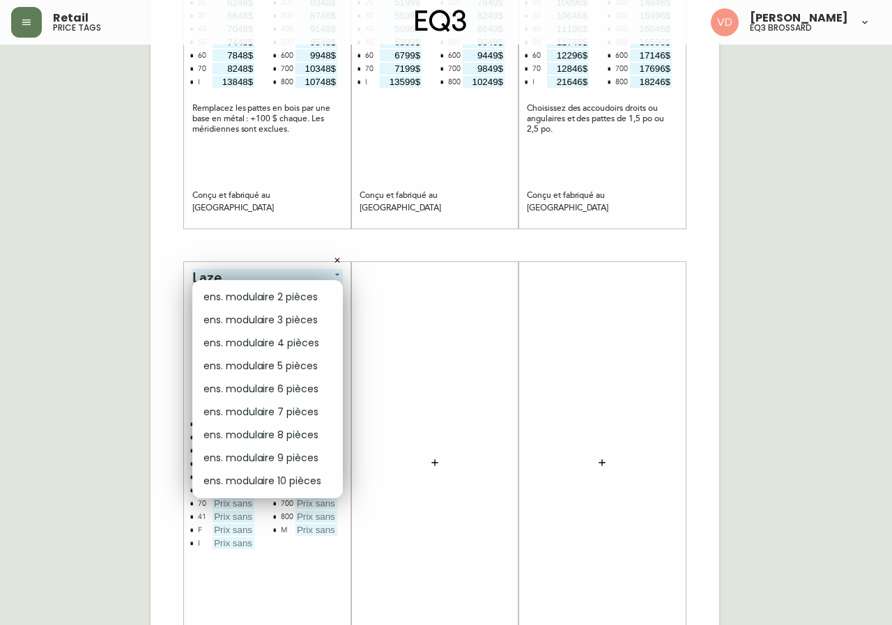
click at [276, 321] on li "ens. modulaire 3 pièces" at bounding box center [267, 320] width 151 height 23
type input "1"
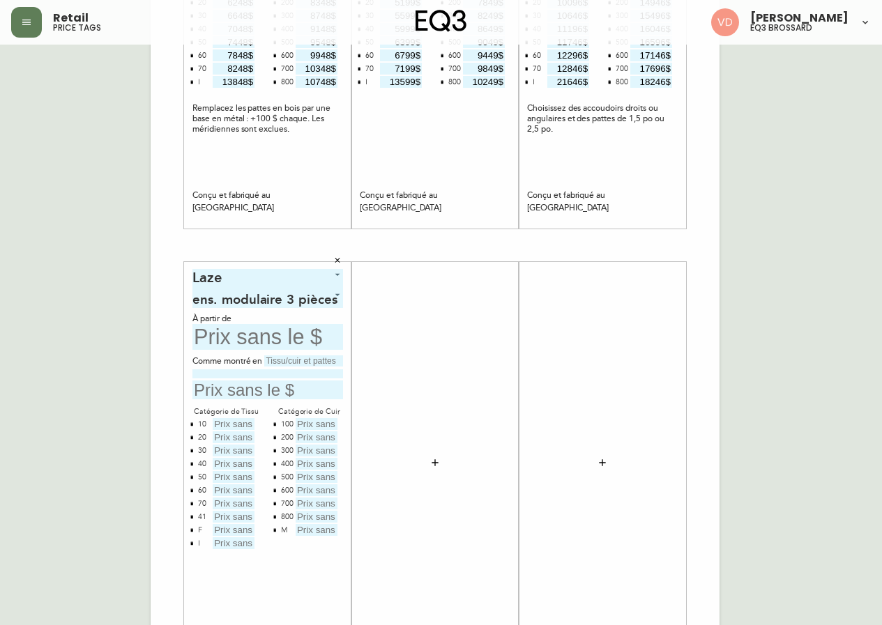
click at [275, 332] on input "text" at bounding box center [267, 337] width 151 height 26
click at [430, 459] on icon "button" at bounding box center [434, 462] width 11 height 11
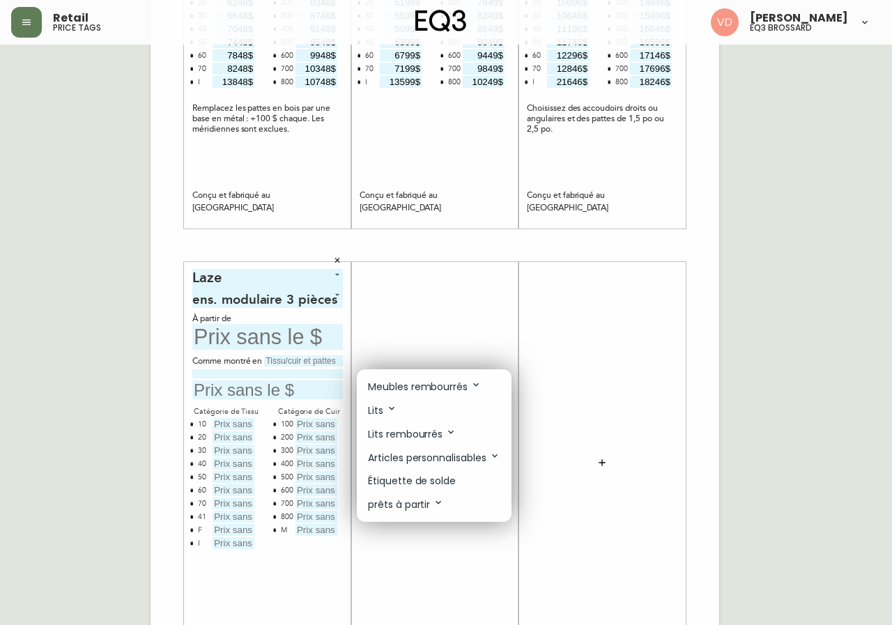
click at [450, 388] on p "Meubles rembourrés" at bounding box center [425, 386] width 114 height 15
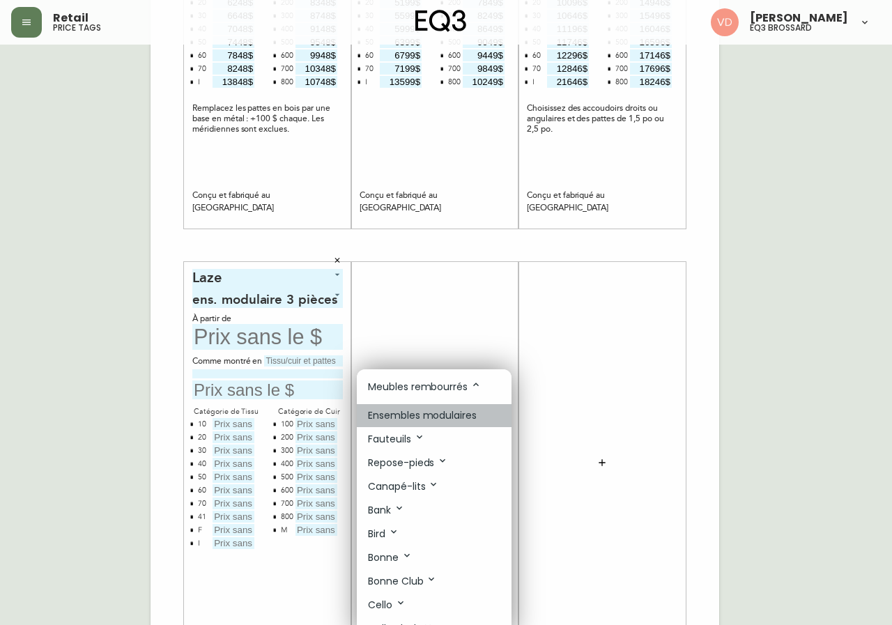
click at [445, 412] on p "Ensembles modulaires" at bounding box center [422, 415] width 109 height 15
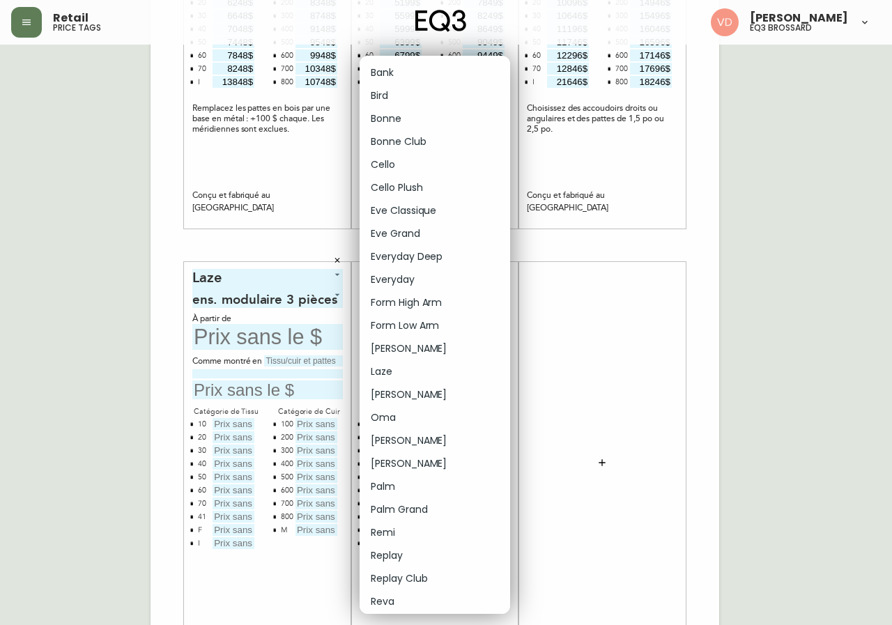
click at [441, 279] on body "Retail price tags [PERSON_NAME] eq3 brossard French Canada fr_CA EQ3 font EQ3 G…" at bounding box center [446, 217] width 892 height 992
click at [427, 394] on li "[PERSON_NAME]" at bounding box center [435, 394] width 151 height 23
type input "14"
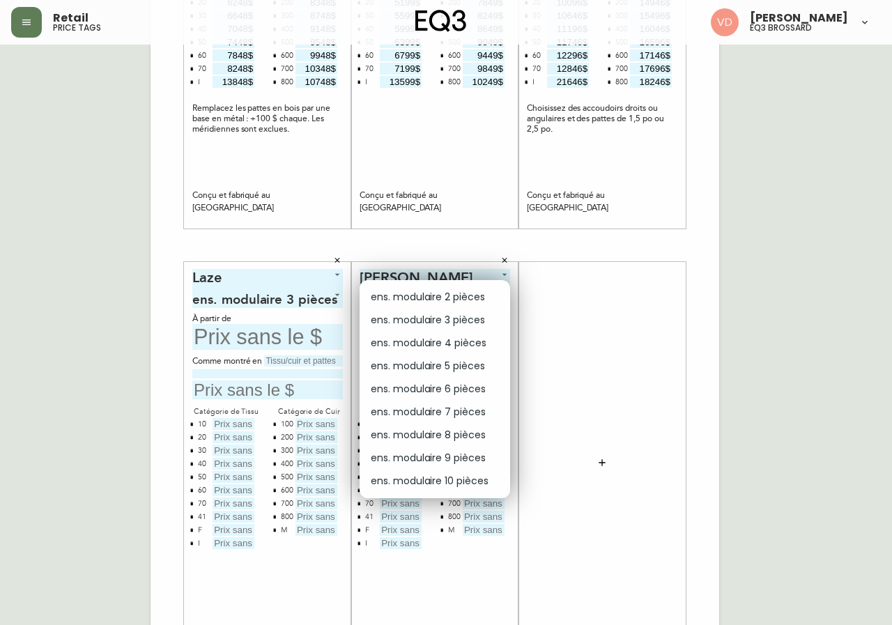
click at [445, 296] on body "Retail price tags [PERSON_NAME] eq3 brossard French Canada fr_CA EQ3 font EQ3 G…" at bounding box center [446, 217] width 892 height 992
click at [702, 306] on div at bounding box center [446, 312] width 892 height 625
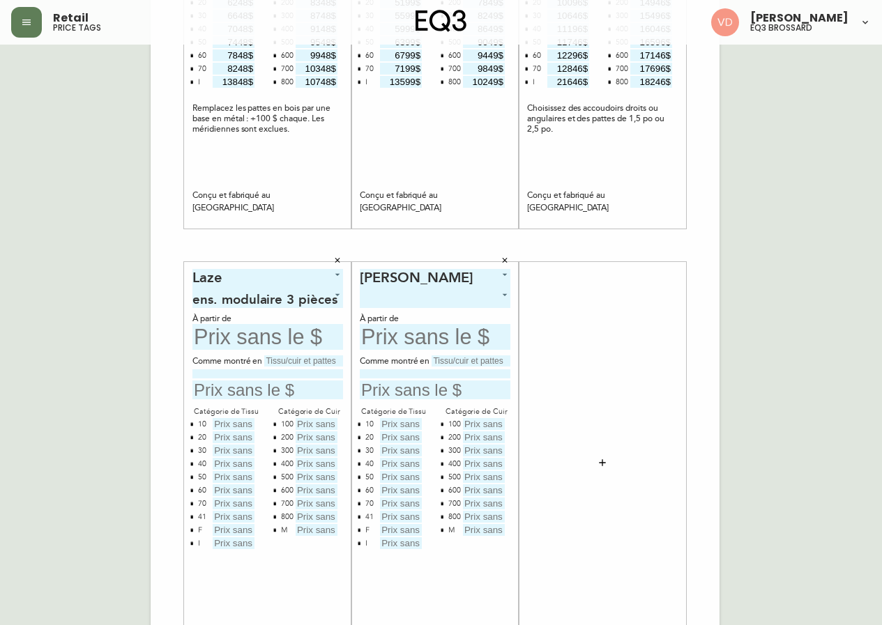
click at [602, 466] on icon "button" at bounding box center [602, 462] width 11 height 11
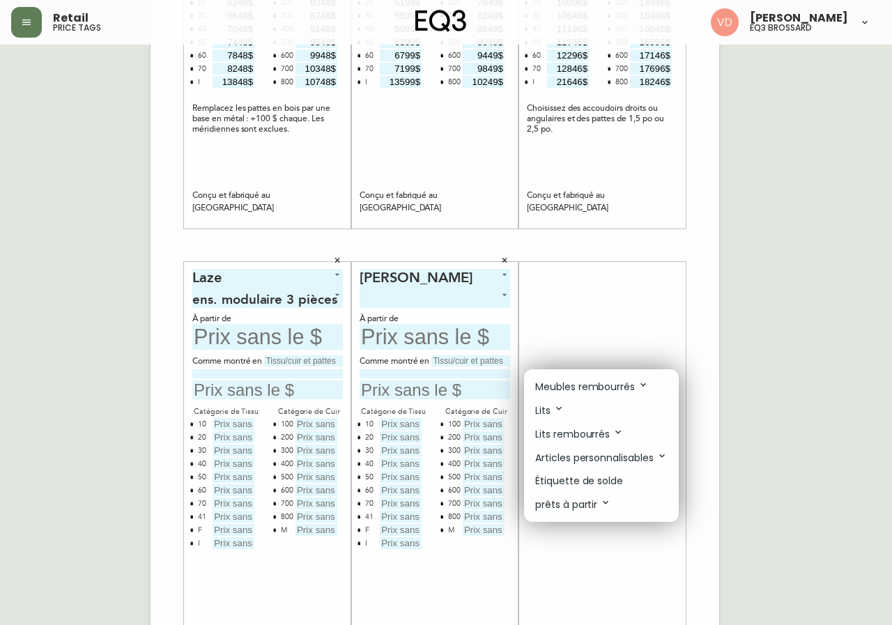
click at [760, 367] on div at bounding box center [446, 312] width 892 height 625
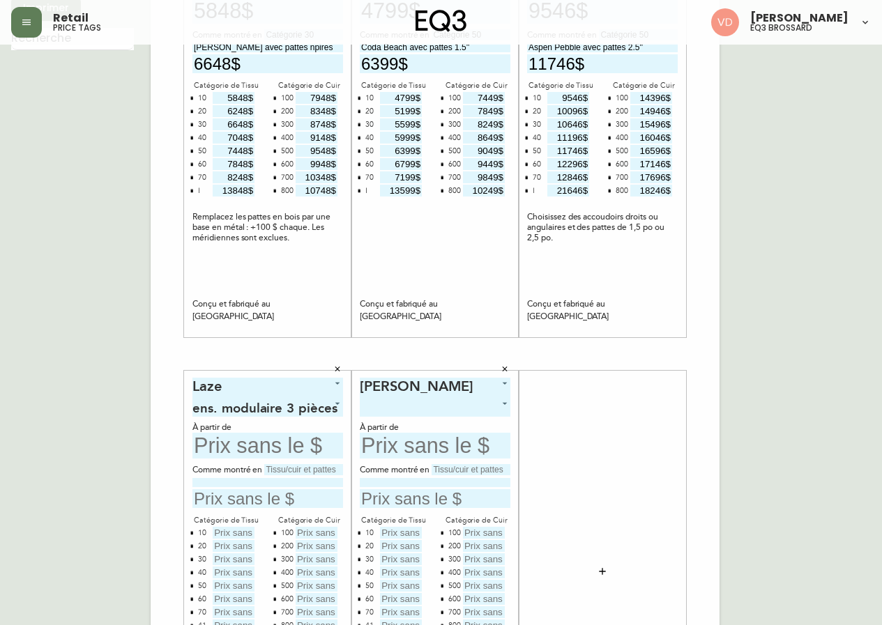
scroll to position [0, 0]
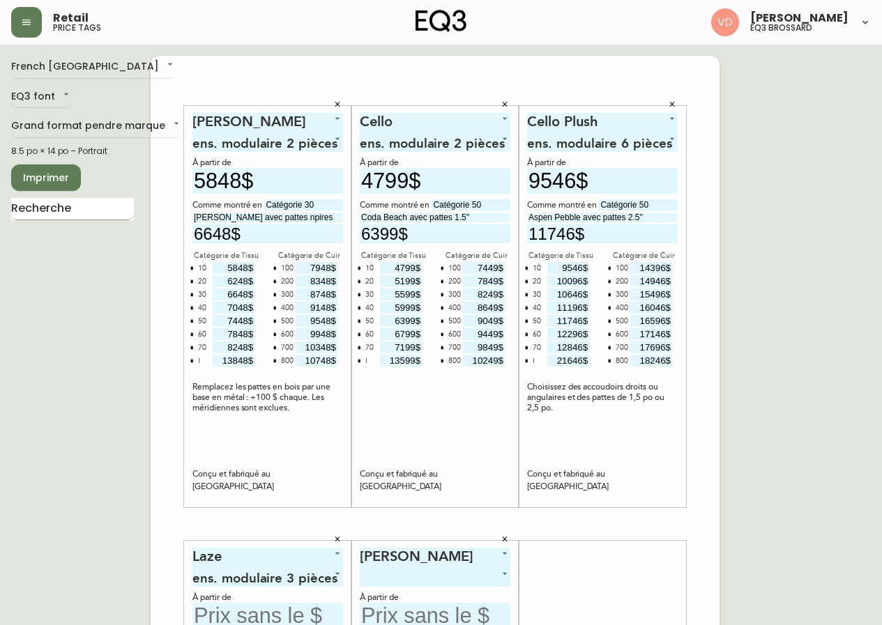
click at [97, 212] on input "text" at bounding box center [72, 209] width 123 height 22
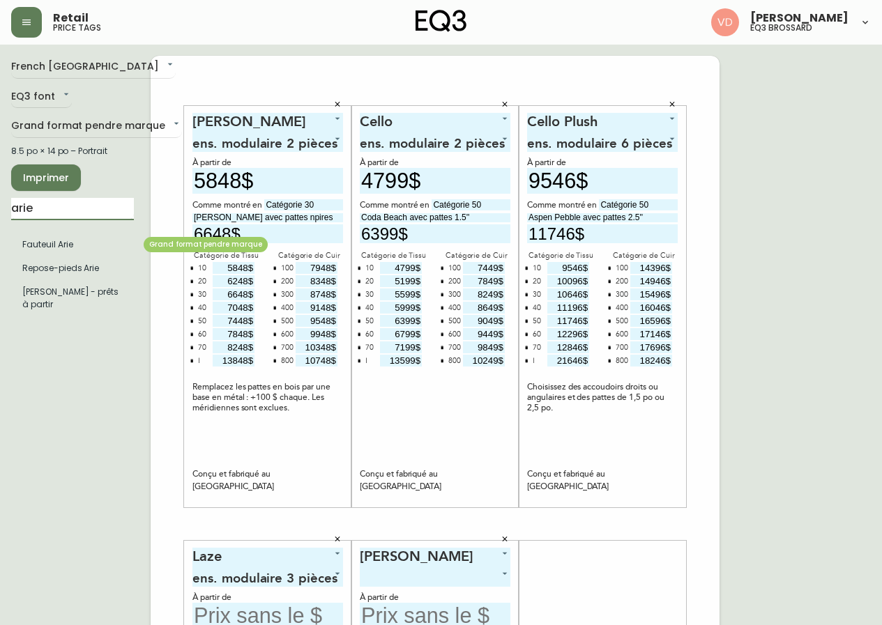
type input "arie"
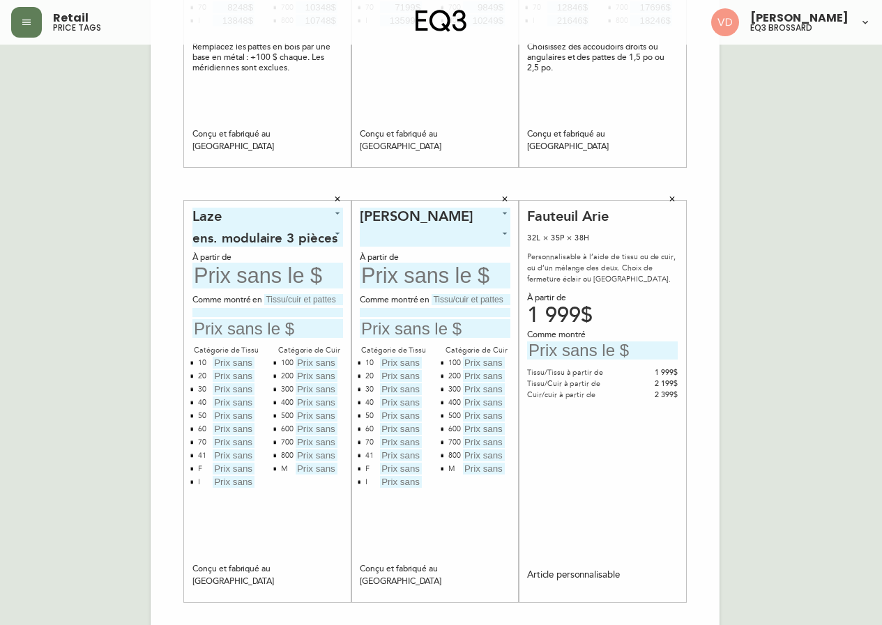
scroll to position [348, 0]
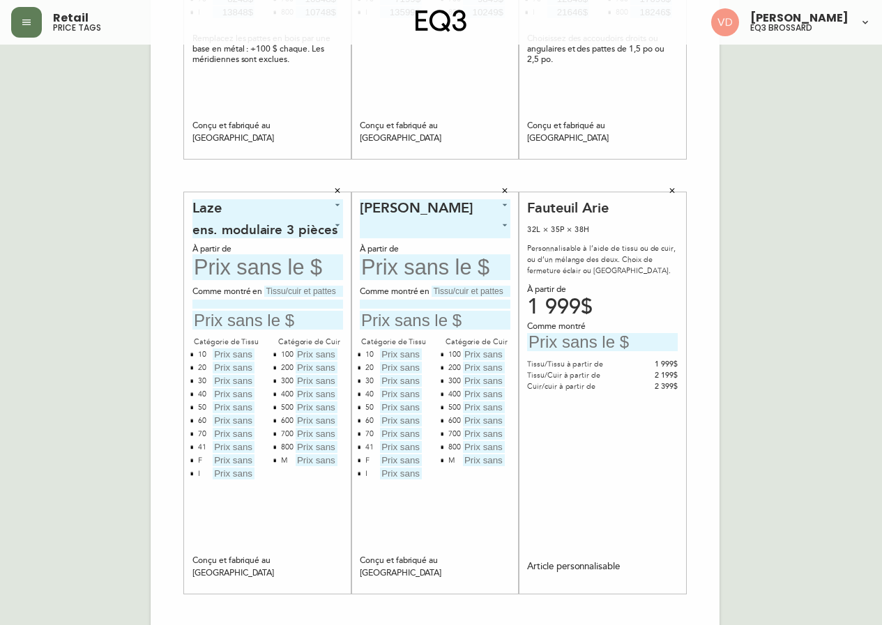
click at [607, 343] on input "text" at bounding box center [602, 342] width 151 height 19
click at [617, 339] on input "text" at bounding box center [602, 342] width 151 height 19
type input "3249$"
click at [446, 227] on body "Retail price tags [PERSON_NAME] eq3 brossard French Canada fr_CA EQ3 font EQ3 G…" at bounding box center [441, 148] width 882 height 992
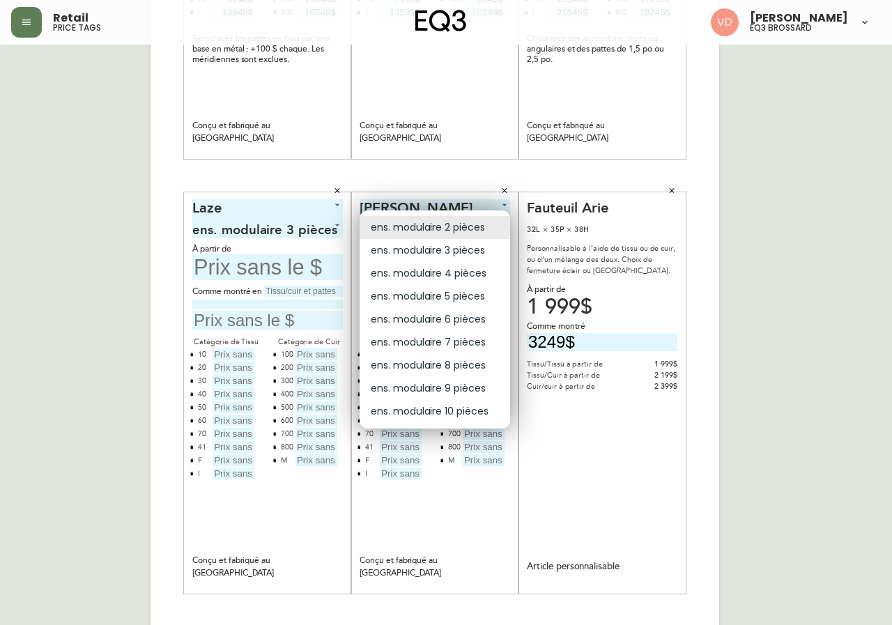
click at [469, 316] on li "ens. modulaire 6 pièces" at bounding box center [435, 319] width 151 height 23
type input "4"
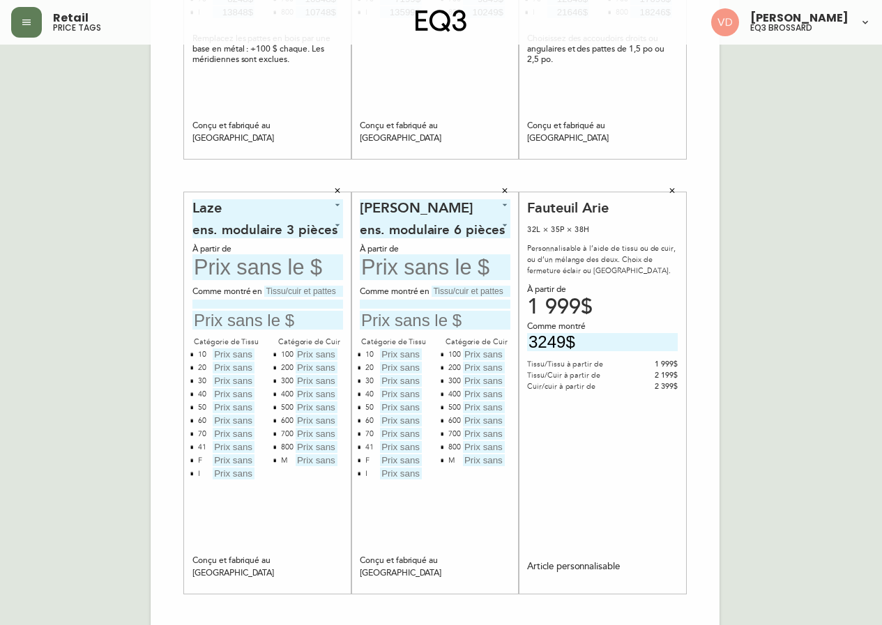
click at [402, 265] on input "text" at bounding box center [435, 267] width 151 height 26
type input "6747$"
click at [469, 292] on input "text" at bounding box center [470, 291] width 79 height 11
type input "Catégorie 30"
click at [429, 302] on input at bounding box center [435, 304] width 151 height 9
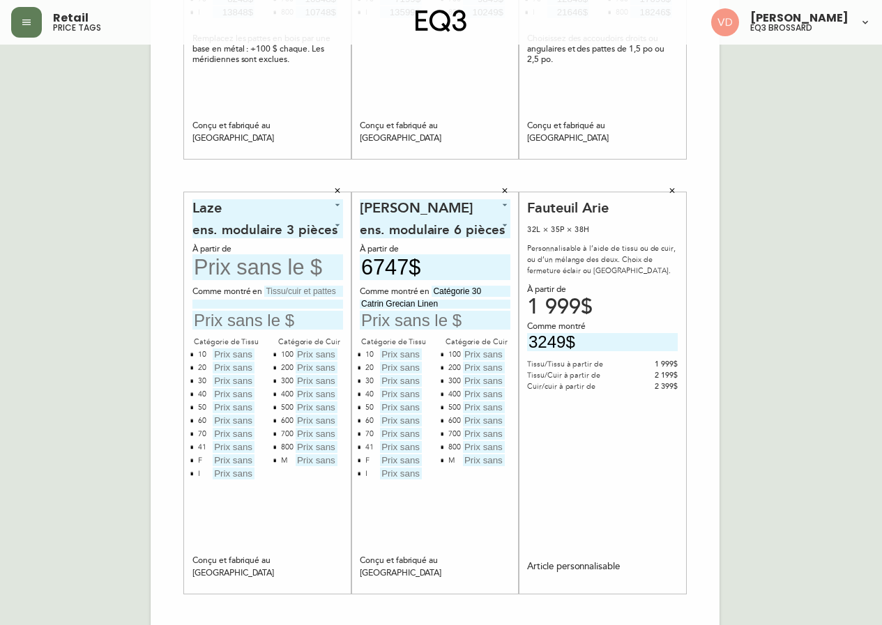
type input "Catrin Grecian Linen"
click at [415, 322] on input "text" at bounding box center [435, 320] width 151 height 19
type input "8047$"
click at [405, 362] on input "text" at bounding box center [401, 368] width 42 height 12
click at [408, 353] on input "text" at bounding box center [401, 354] width 42 height 12
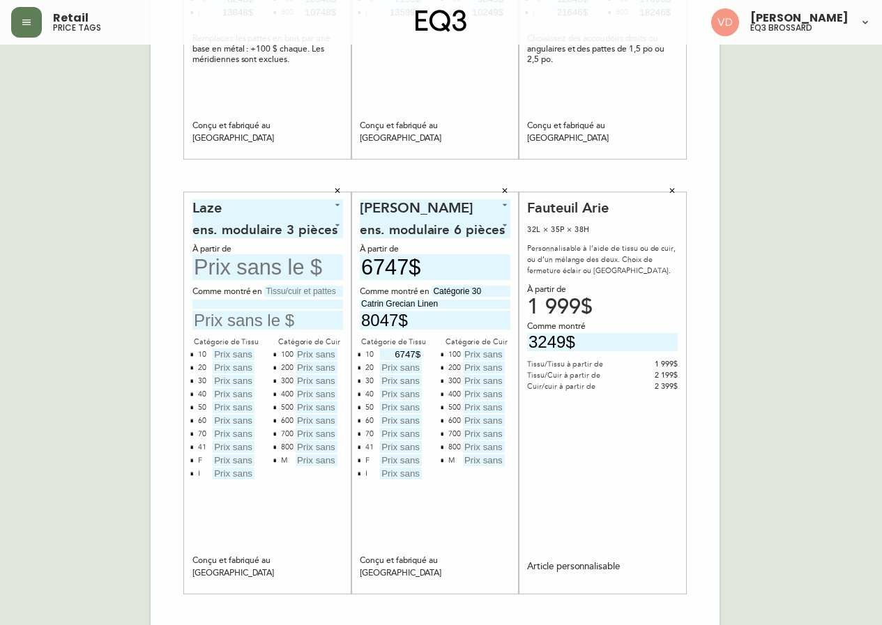
type input "6747$"
type input "7397$"
type input "8047$"
type input "8697$"
type input "9347$"
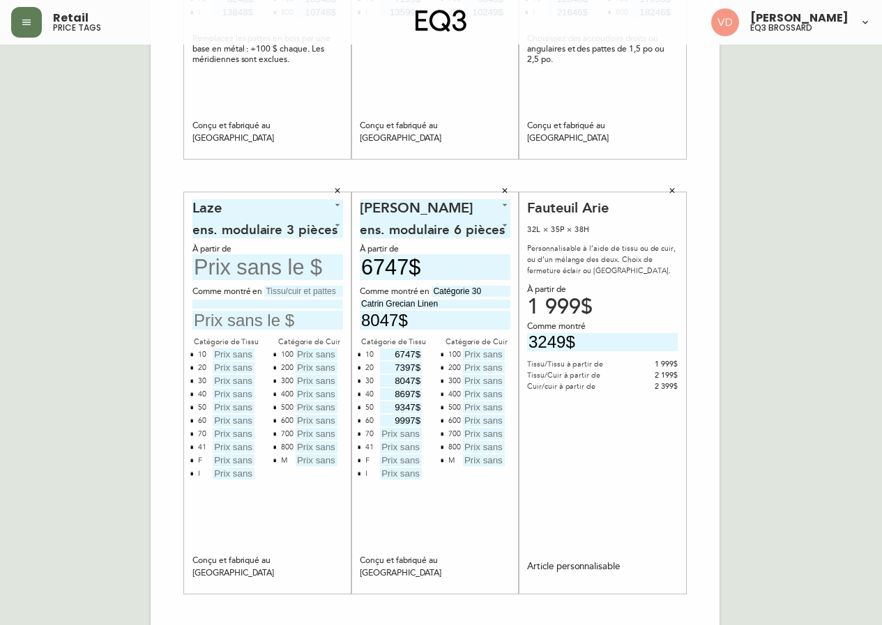
type input "9997$"
type input "10647$"
click at [361, 449] on icon "button" at bounding box center [359, 447] width 4 height 4
click at [404, 446] on input "text" at bounding box center [401, 447] width 42 height 12
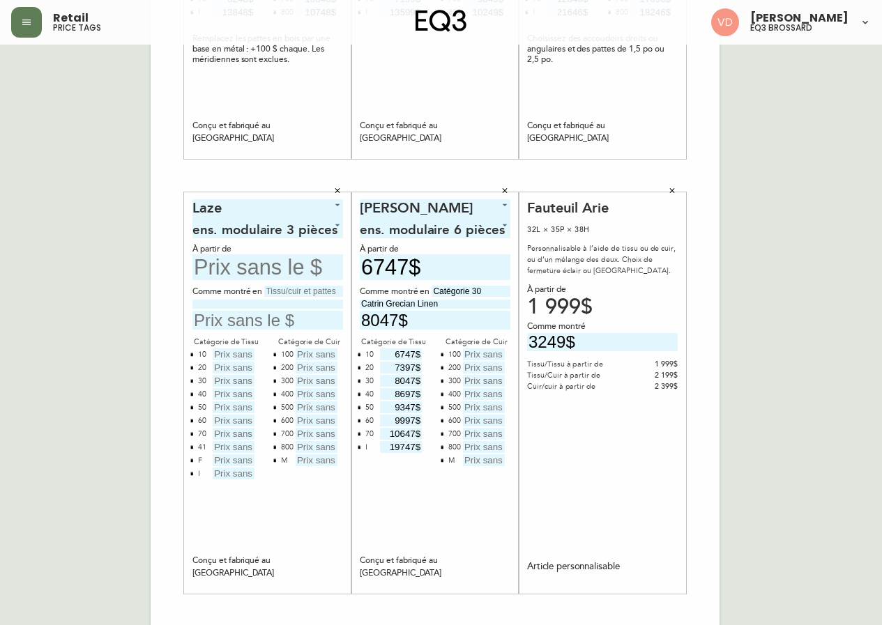
type input "19747$"
click at [493, 356] on input "text" at bounding box center [484, 354] width 42 height 12
click at [440, 463] on button "button" at bounding box center [441, 459] width 11 height 11
click at [482, 353] on input "text" at bounding box center [484, 354] width 42 height 12
type input "10897$"
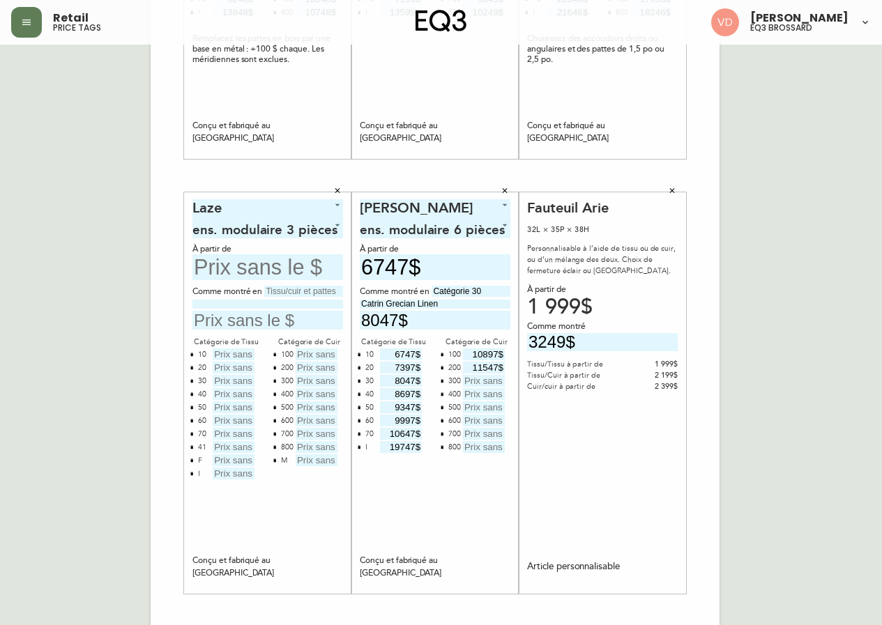
type input "11547$"
type input "12197$"
type input "12847$"
type input "13497$"
type input "14147$"
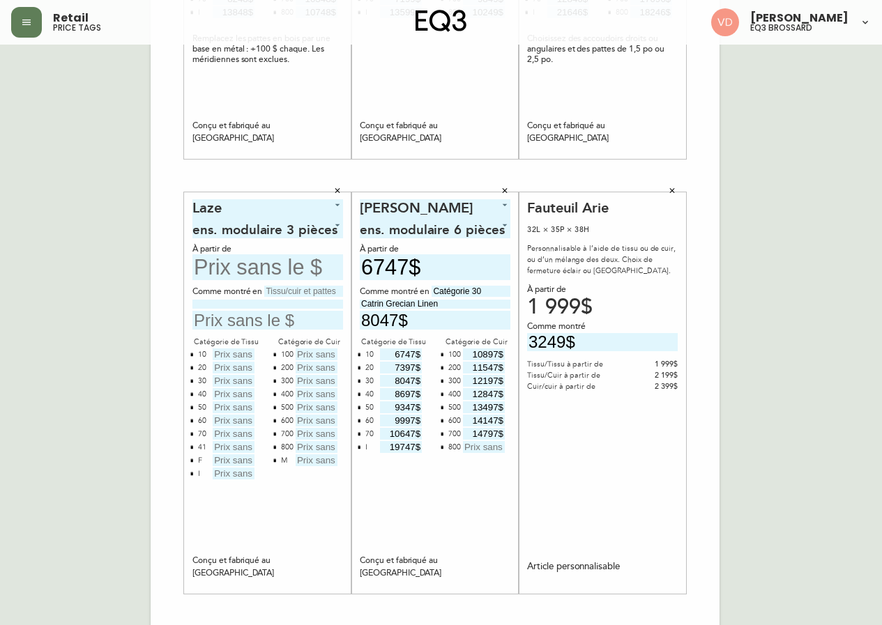
type input "14797$"
type input "15447$"
click at [266, 273] on input "text" at bounding box center [267, 267] width 151 height 26
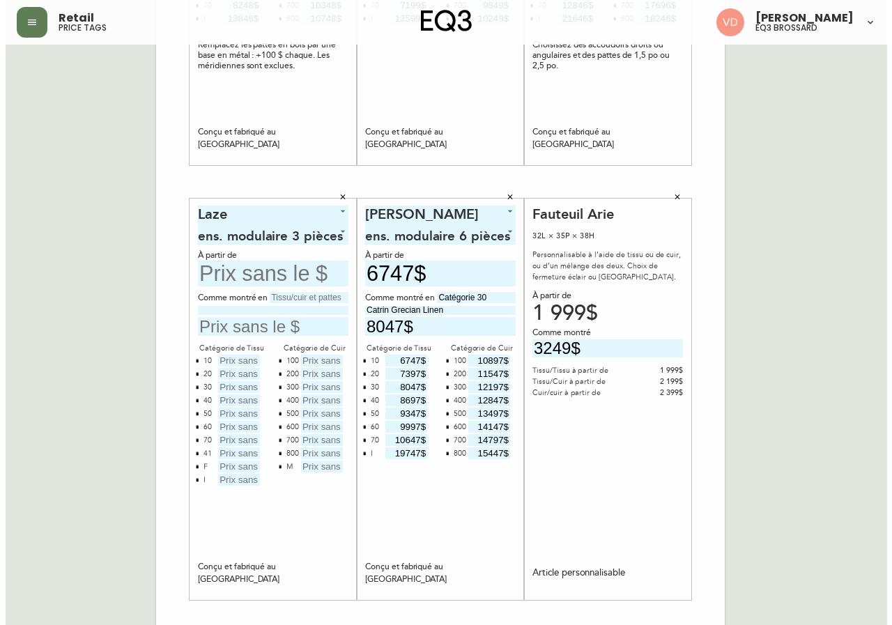
scroll to position [367, 0]
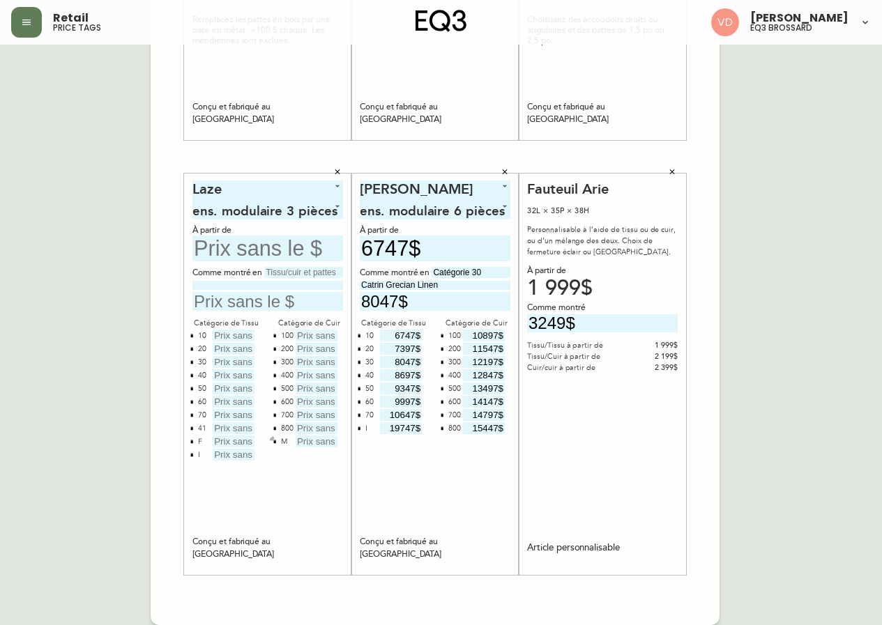
click at [275, 440] on icon "button" at bounding box center [274, 441] width 3 height 3
click at [192, 443] on icon "button" at bounding box center [191, 441] width 3 height 3
click at [193, 428] on icon "button" at bounding box center [192, 428] width 4 height 4
click at [335, 171] on icon "button" at bounding box center [337, 172] width 8 height 8
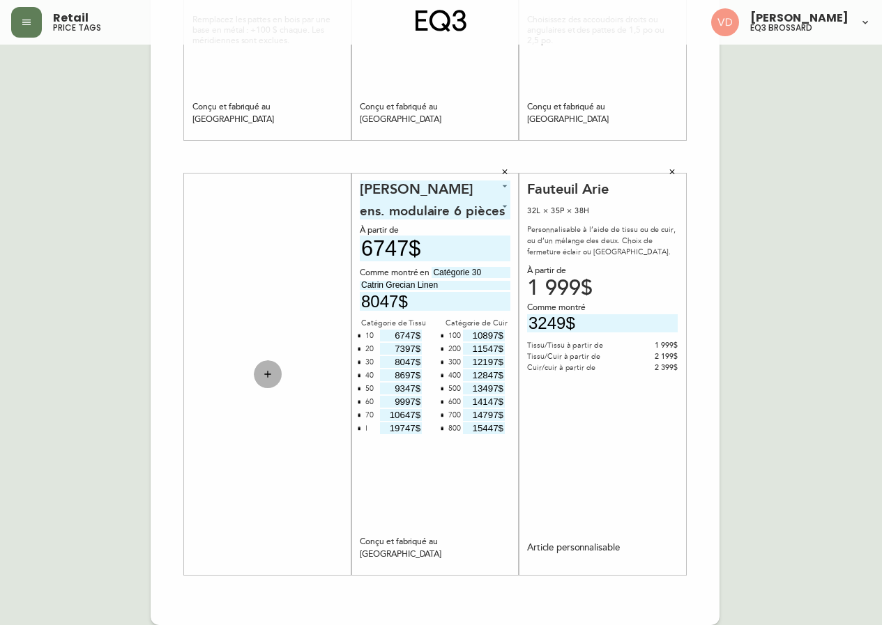
click at [268, 371] on icon "button" at bounding box center [267, 374] width 11 height 11
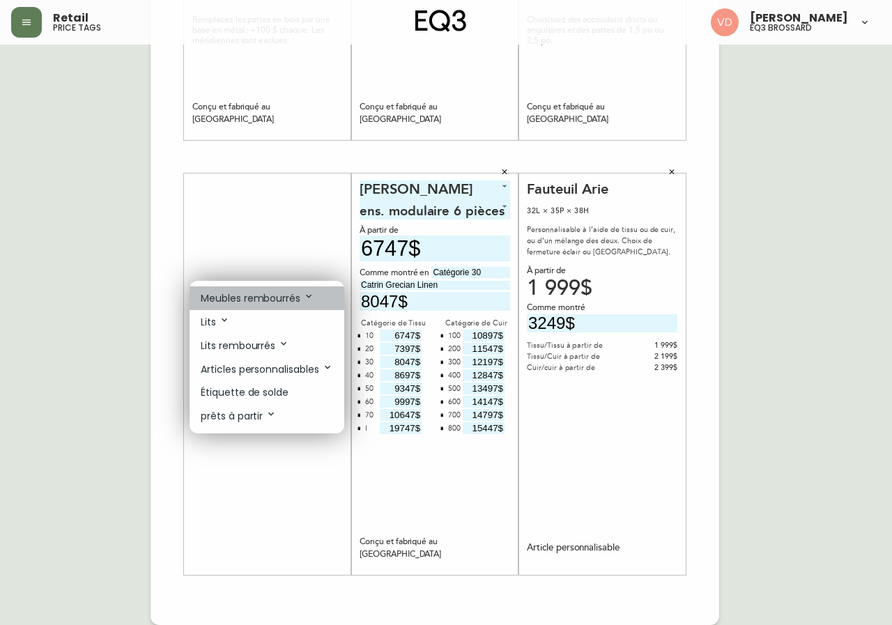
click at [286, 298] on p "Meubles rembourrés" at bounding box center [258, 298] width 114 height 15
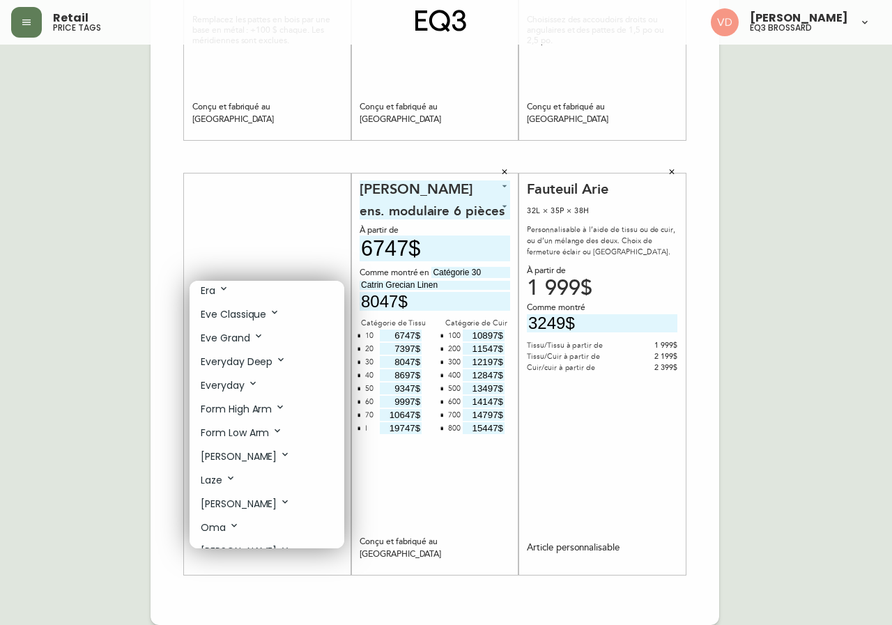
scroll to position [348, 0]
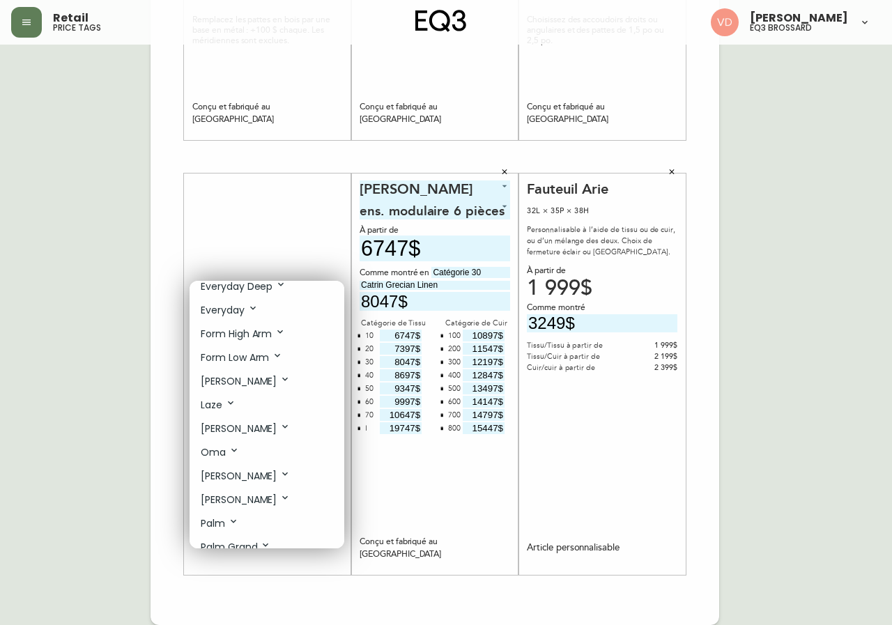
click at [236, 407] on li "Laze" at bounding box center [267, 405] width 155 height 24
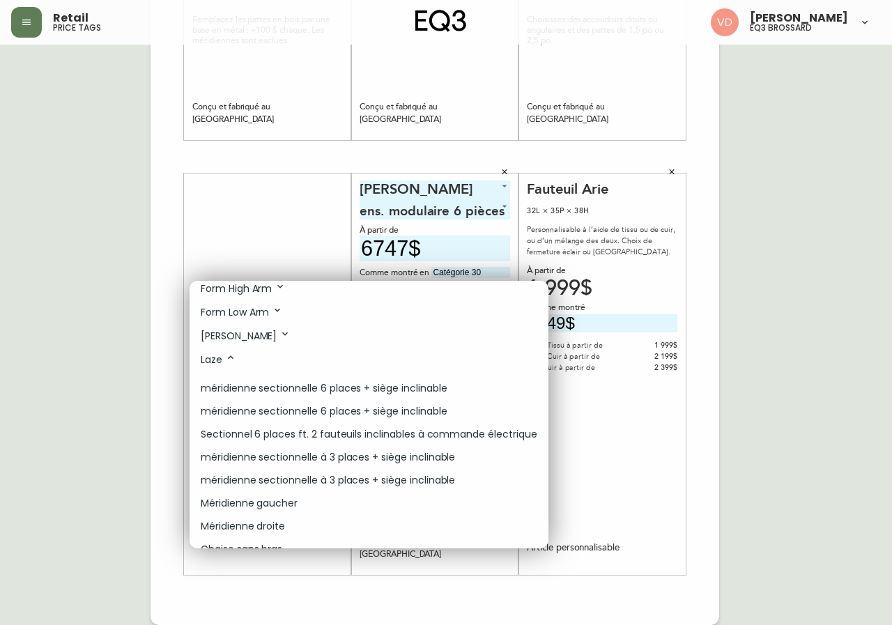
scroll to position [418, 0]
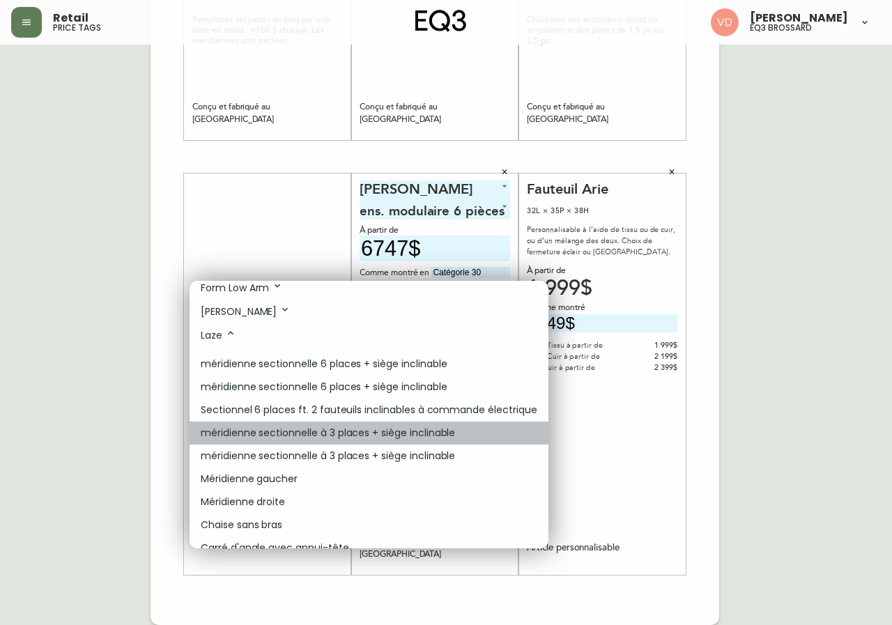
click at [477, 431] on li "méridienne sectionnelle à 3 places + siège inclinable" at bounding box center [369, 433] width 359 height 23
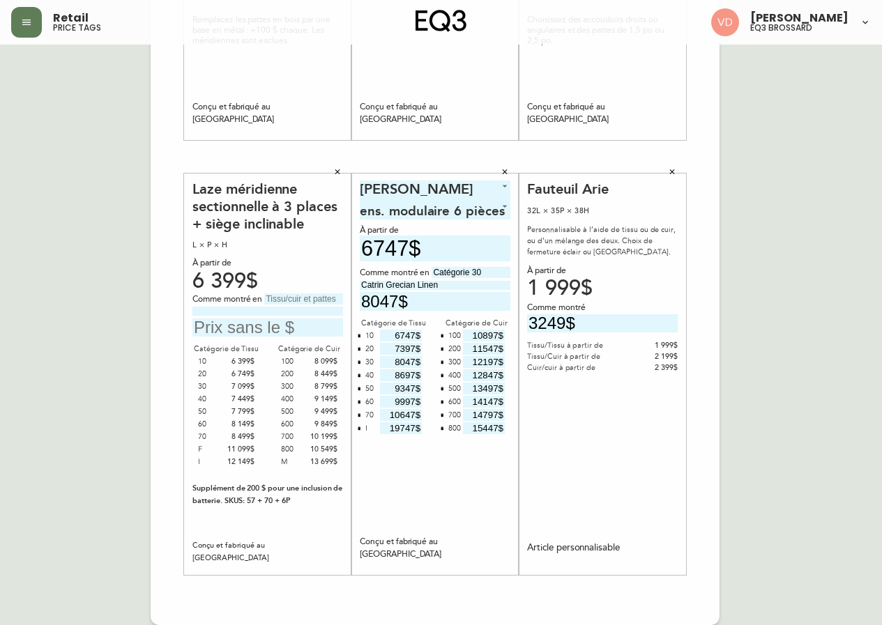
click at [323, 291] on div "Laze méridienne sectionnelle à 3 places + siège inclinable L × P × H À partir d…" at bounding box center [267, 375] width 151 height 388
click at [335, 170] on icon "button" at bounding box center [337, 171] width 5 height 5
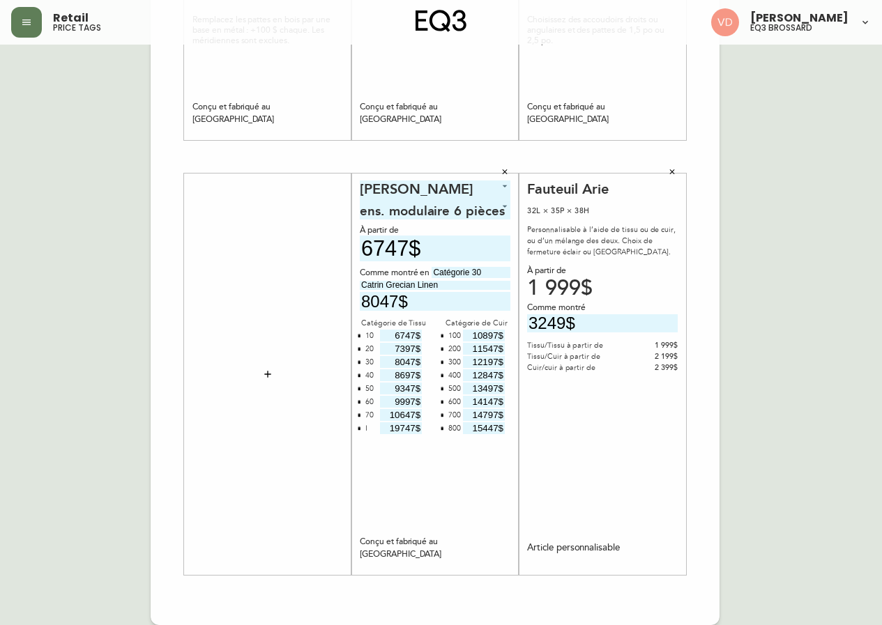
click at [267, 373] on icon "button" at bounding box center [267, 374] width 11 height 11
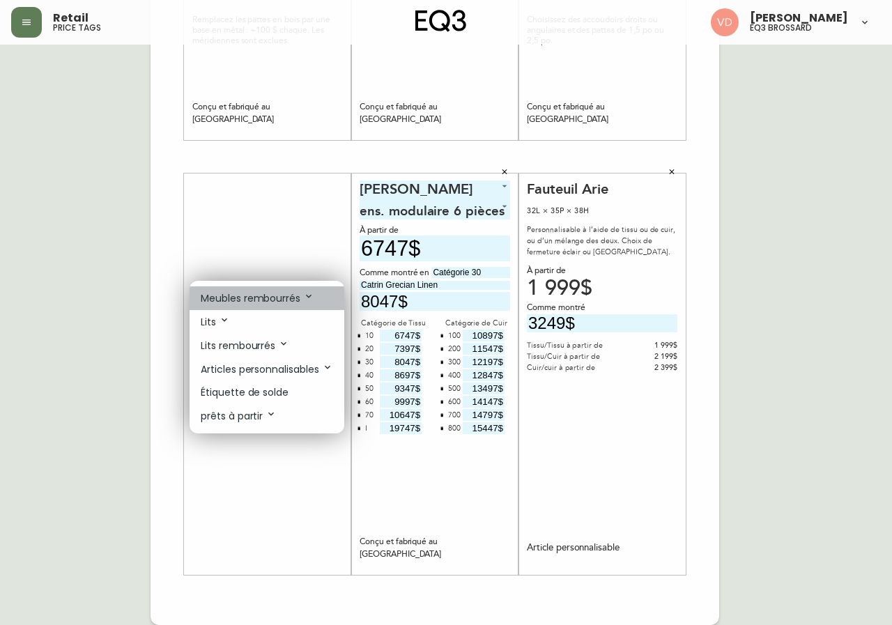
click at [298, 300] on p "Meubles rembourrés" at bounding box center [258, 298] width 114 height 15
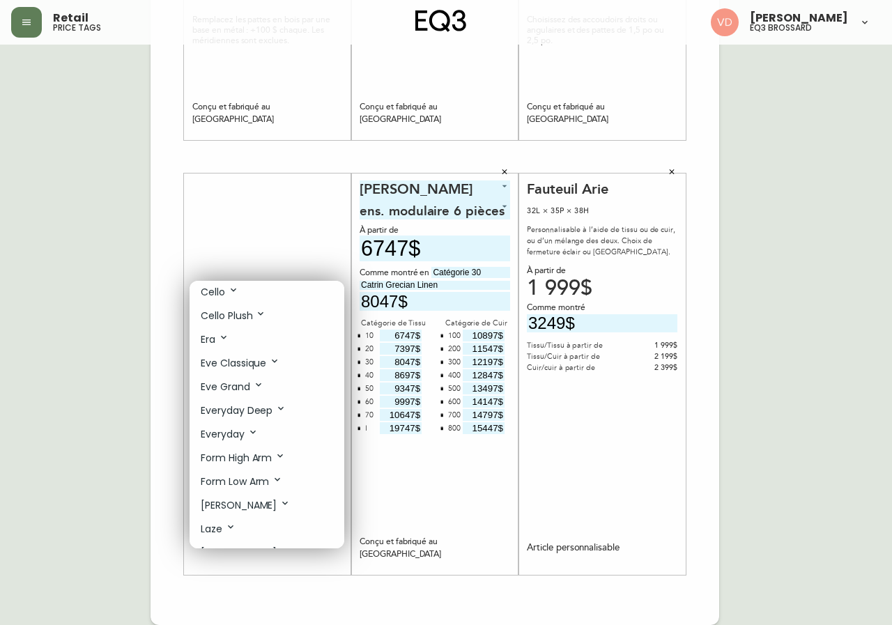
scroll to position [279, 0]
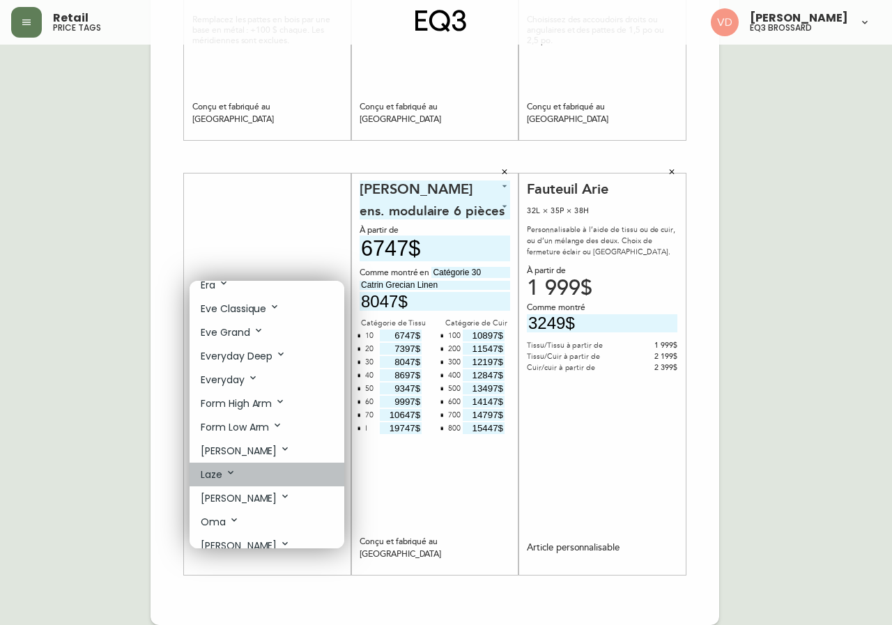
click at [243, 475] on li "Laze" at bounding box center [267, 475] width 155 height 24
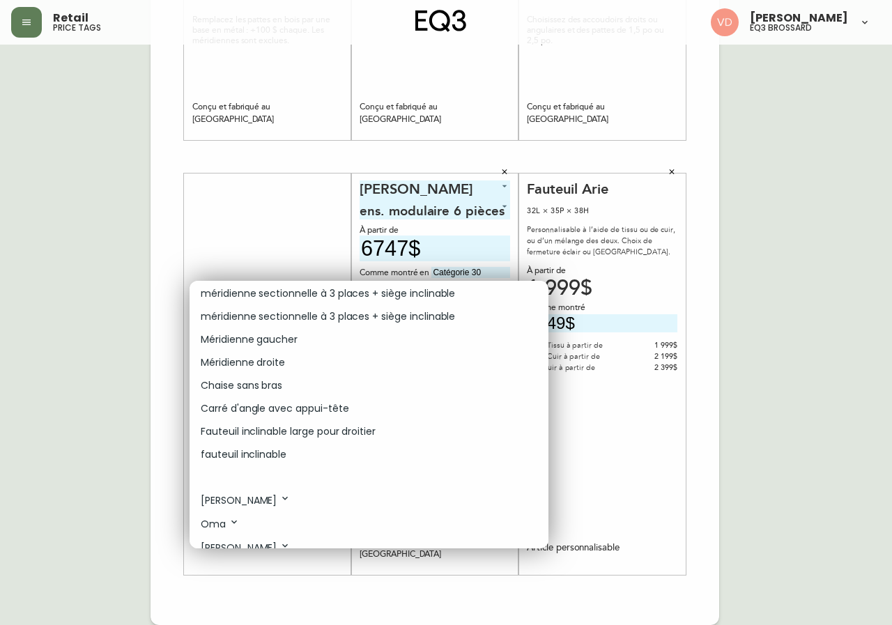
scroll to position [488, 0]
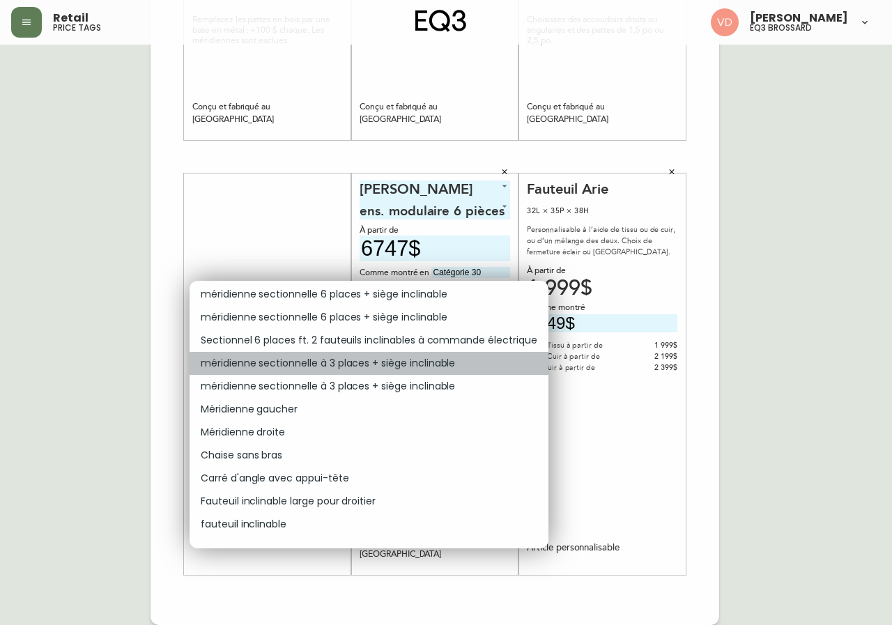
click at [401, 358] on p "méridienne sectionnelle à 3 places + siège inclinable" at bounding box center [328, 363] width 254 height 15
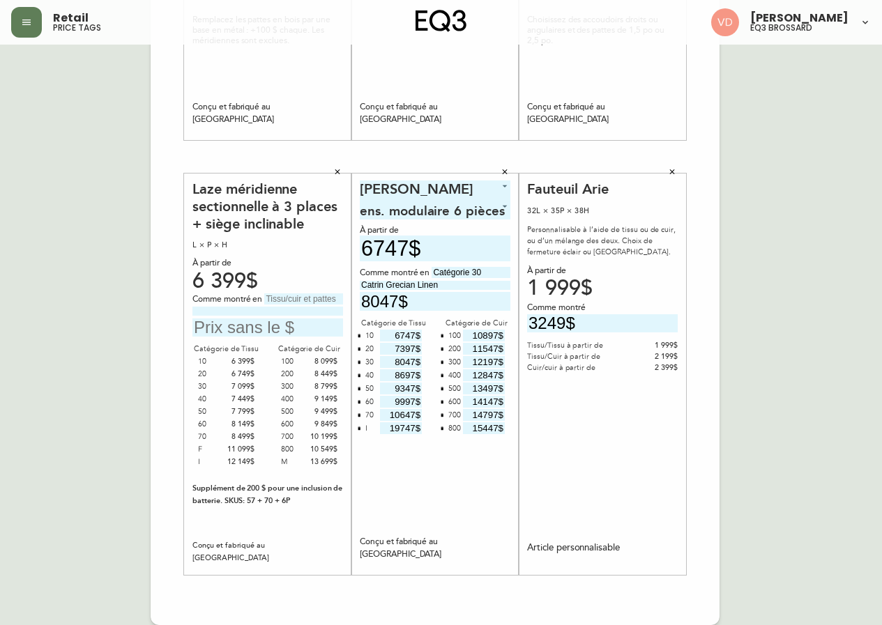
click at [333, 173] on button "button" at bounding box center [337, 172] width 21 height 21
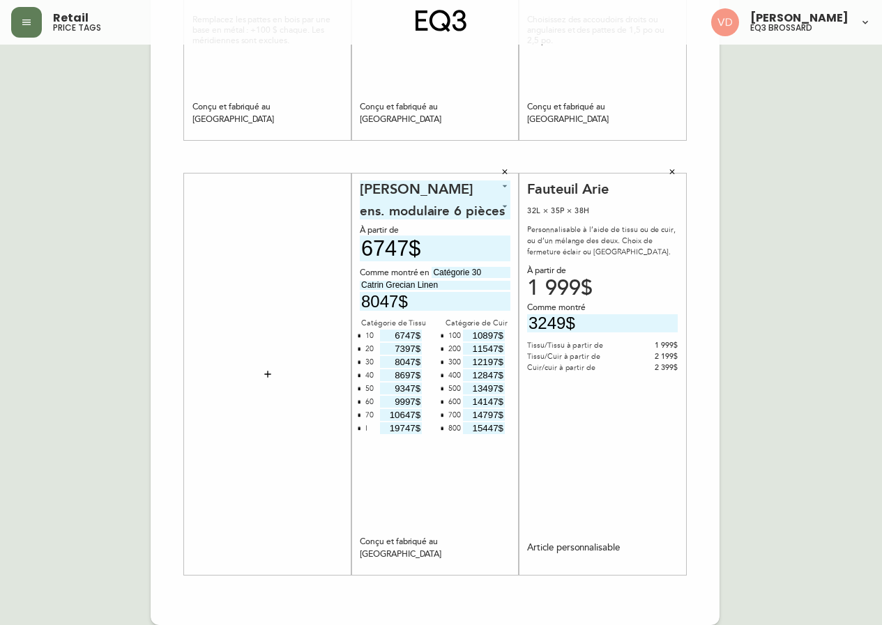
click at [270, 376] on icon "button" at bounding box center [267, 374] width 11 height 11
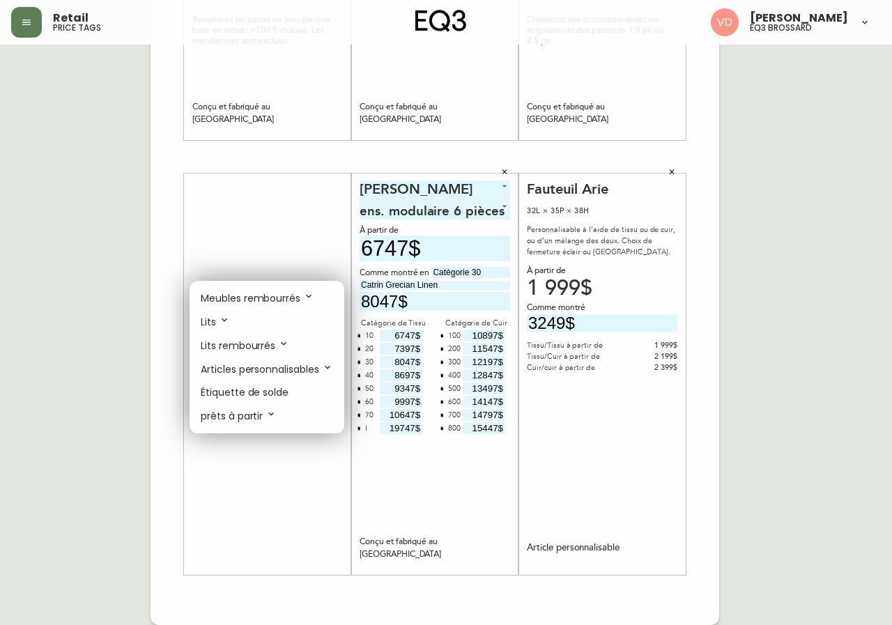
click at [286, 292] on p "Meubles rembourrés" at bounding box center [258, 298] width 114 height 15
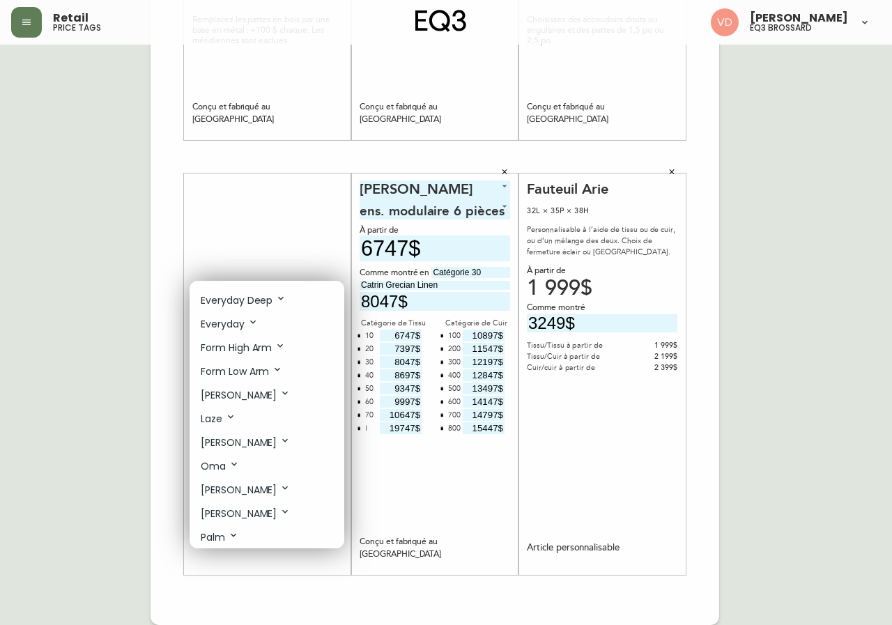
scroll to position [348, 0]
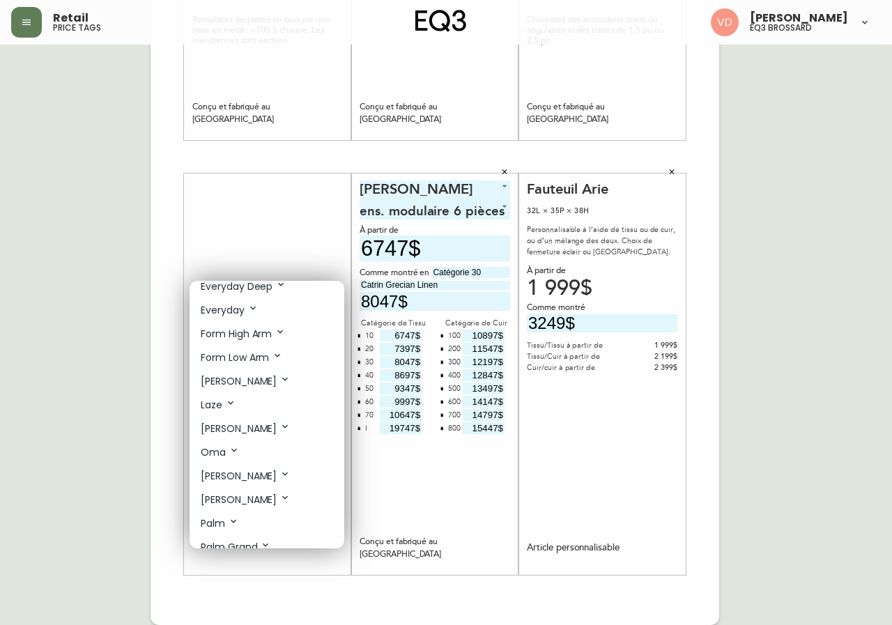
click at [237, 405] on li "Laze" at bounding box center [267, 405] width 155 height 24
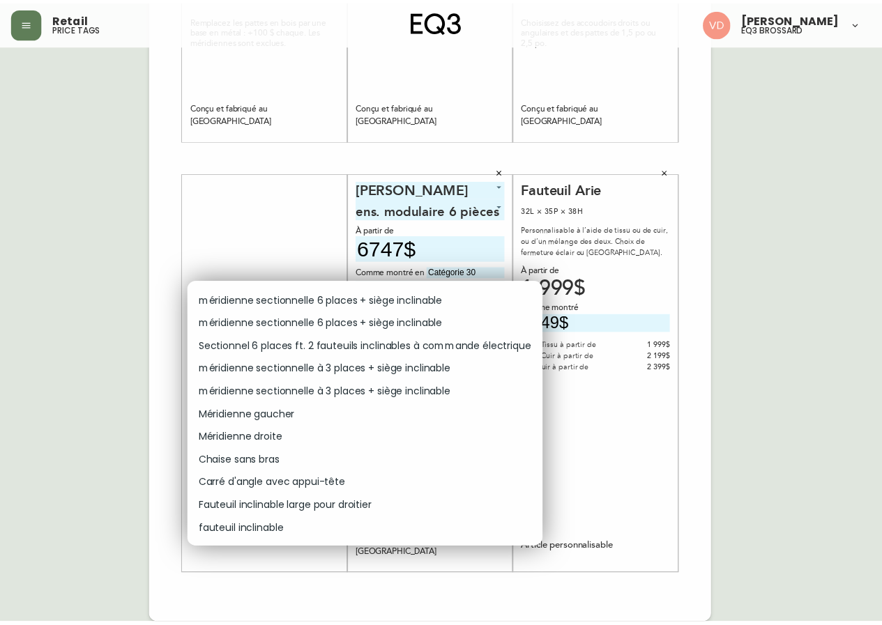
scroll to position [488, 0]
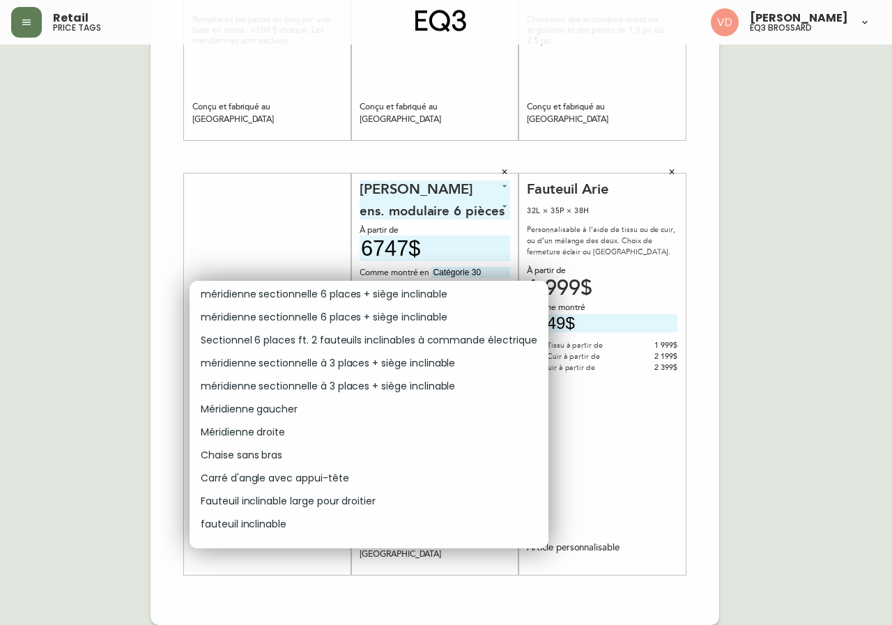
click at [371, 383] on p "méridienne sectionnelle à 3 places + siège inclinable" at bounding box center [328, 386] width 254 height 15
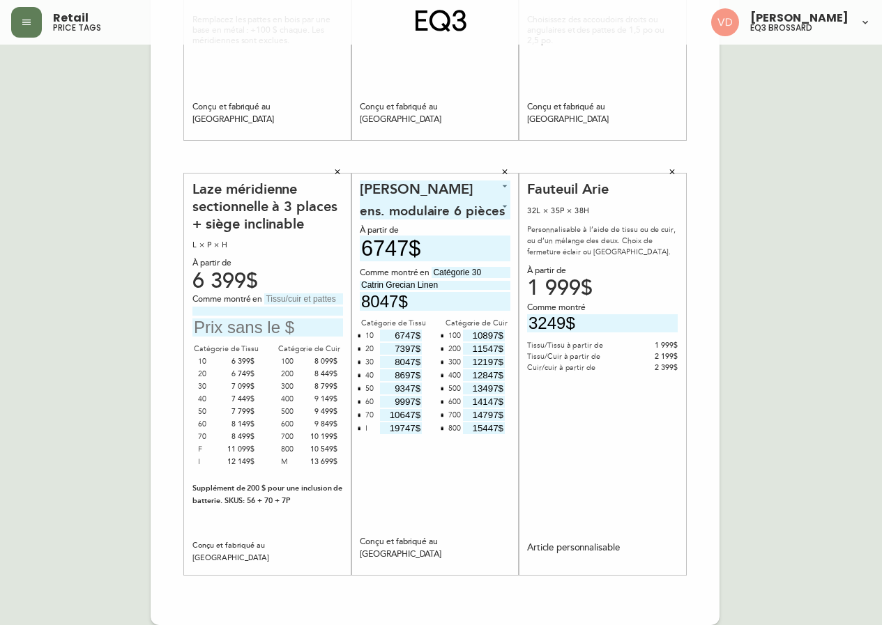
click at [310, 302] on input "text" at bounding box center [303, 298] width 79 height 11
type input "Catégorie 30"
type input "[PERSON_NAME] avec pattes noyer"
click at [282, 328] on input "text" at bounding box center [267, 328] width 151 height 19
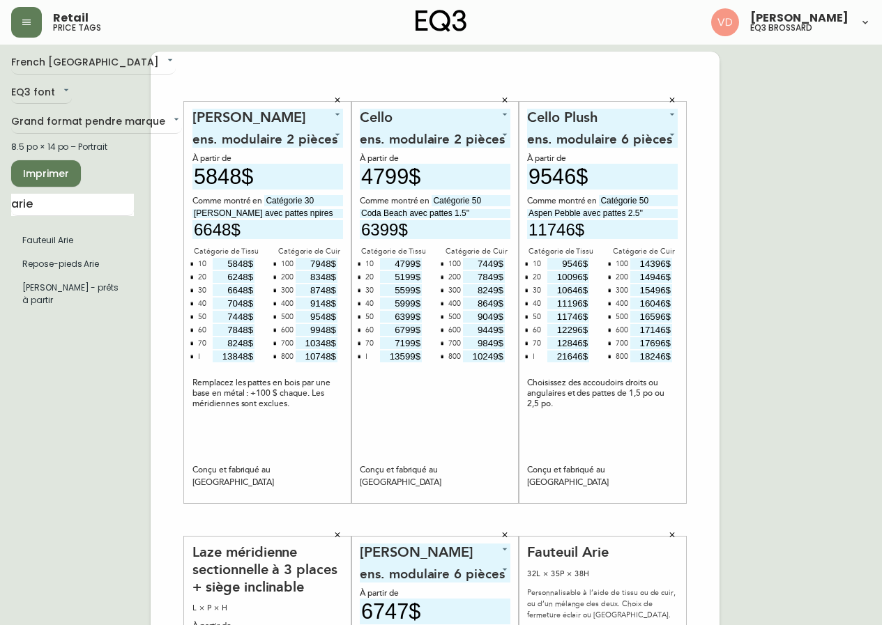
scroll to position [0, 0]
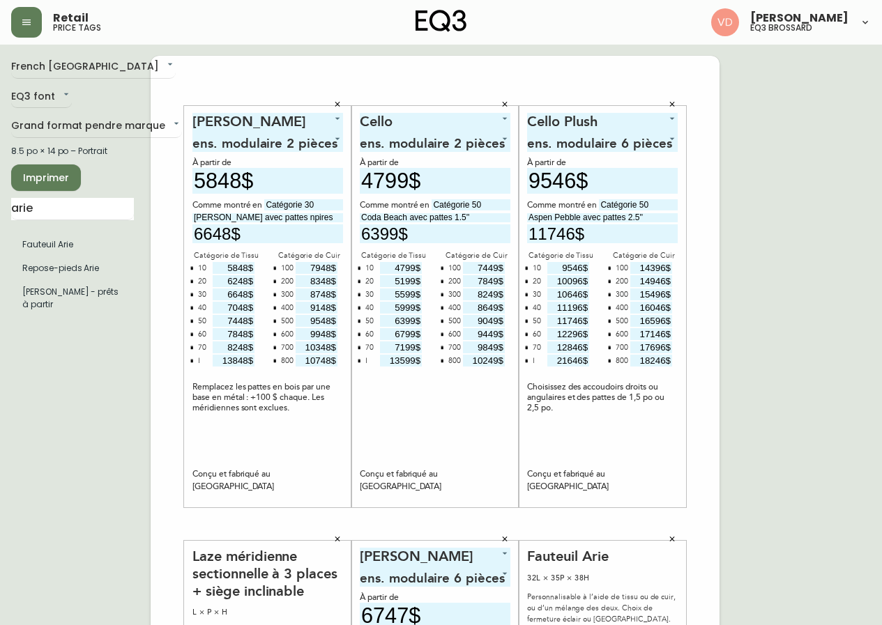
type input "7449$"
click at [65, 182] on span "Imprimer" at bounding box center [45, 177] width 47 height 17
